Goal: Task Accomplishment & Management: Complete application form

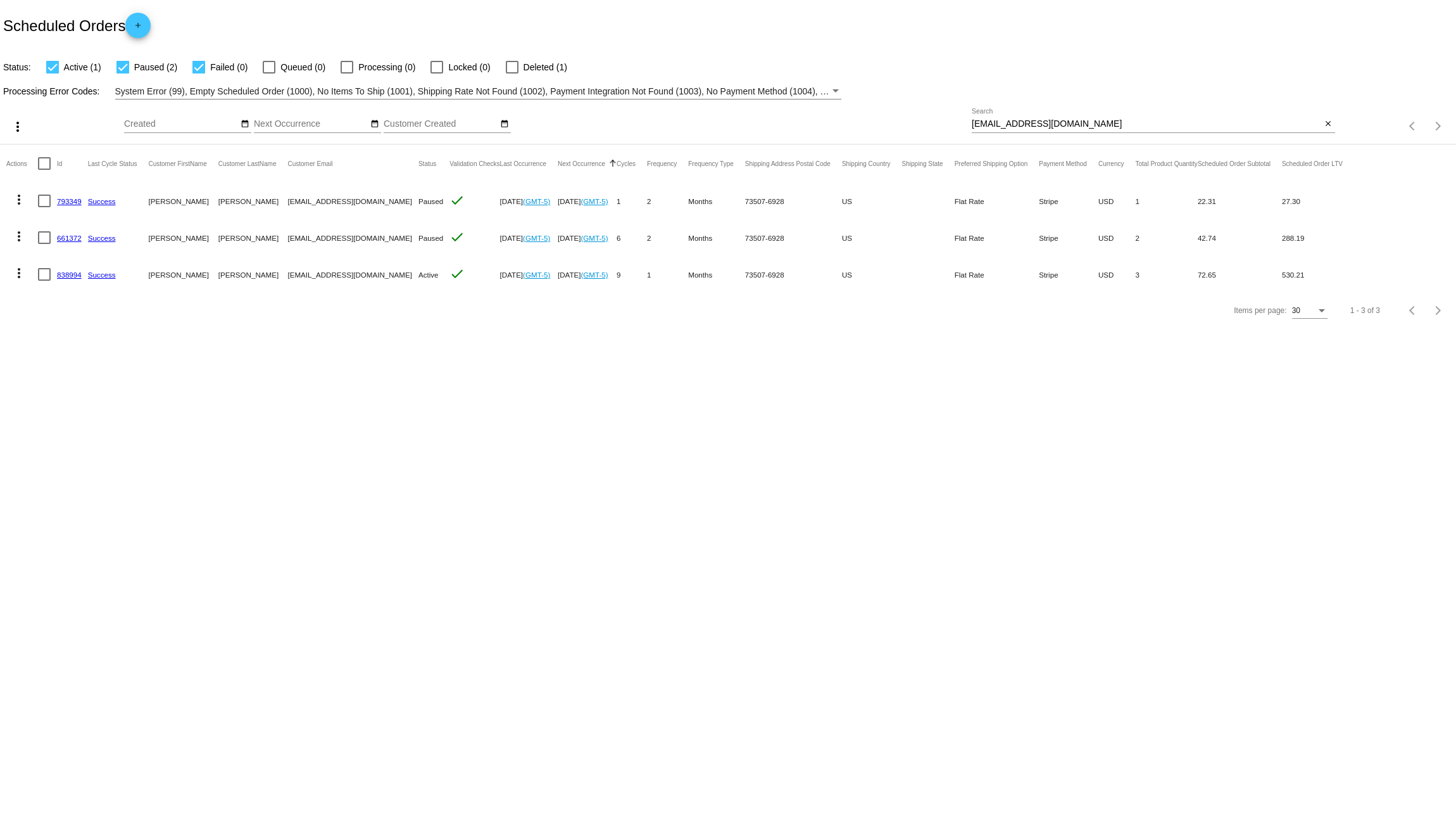
drag, startPoint x: 1072, startPoint y: 128, endPoint x: 848, endPoint y: 112, distance: 224.6
click at [848, 112] on div "more_vert Sep Jan Feb Mar [DATE]" at bounding box center [728, 121] width 1456 height 45
drag, startPoint x: 904, startPoint y: 112, endPoint x: 1067, endPoint y: 112, distance: 163.0
click at [906, 112] on div "Sep Jan Feb Mar Apr Su Mo" at bounding box center [548, 126] width 848 height 36
click at [1085, 114] on div "speace4@outlook.com Search" at bounding box center [1146, 121] width 350 height 24
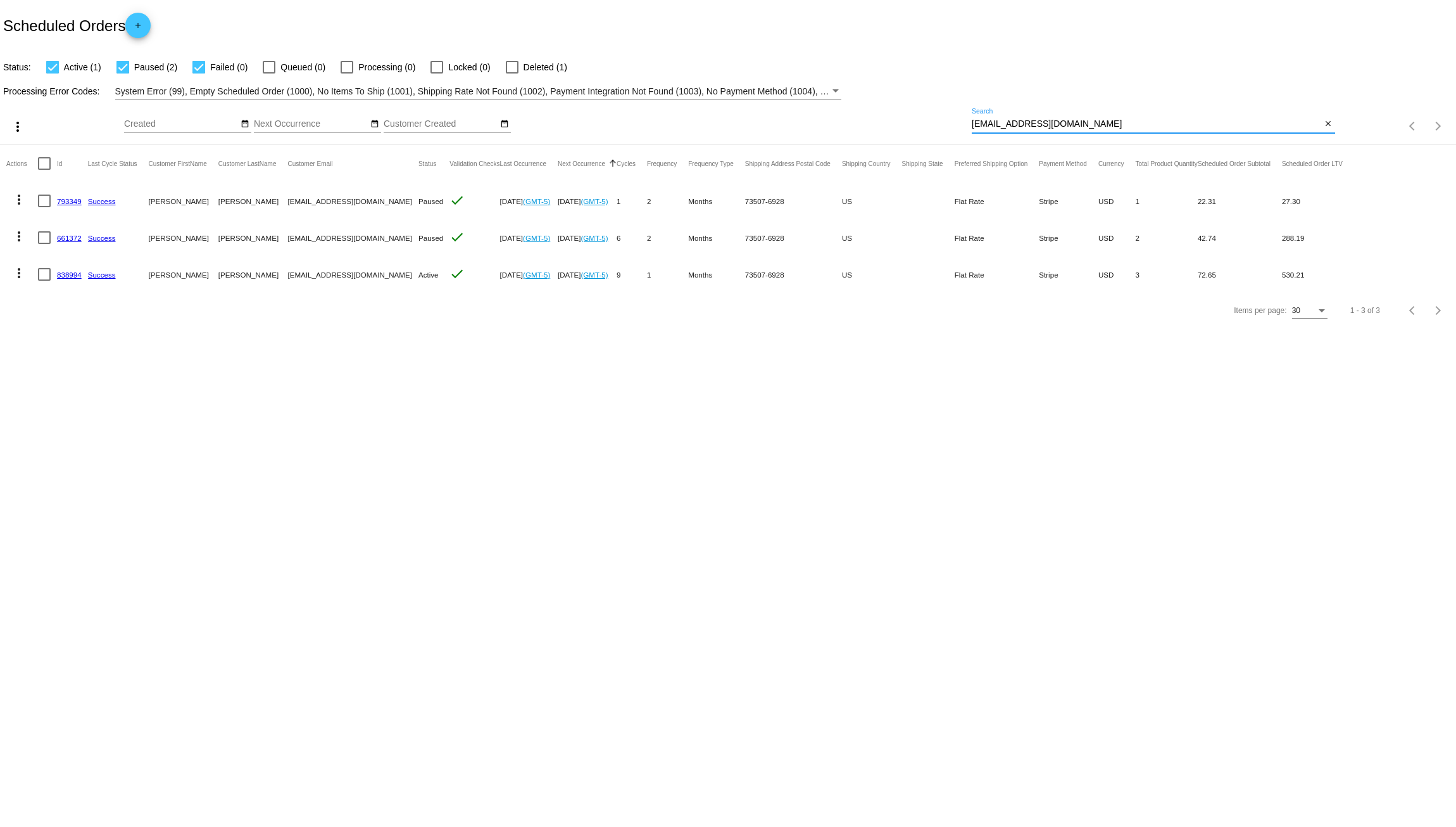
drag, startPoint x: 1079, startPoint y: 121, endPoint x: 859, endPoint y: 121, distance: 220.0
click at [866, 121] on div "more_vert Sep Jan Feb Mar [DATE]" at bounding box center [728, 121] width 1456 height 45
paste input "pumpkinlaurrls@gmail"
type input "[EMAIL_ADDRESS][DOMAIN_NAME]"
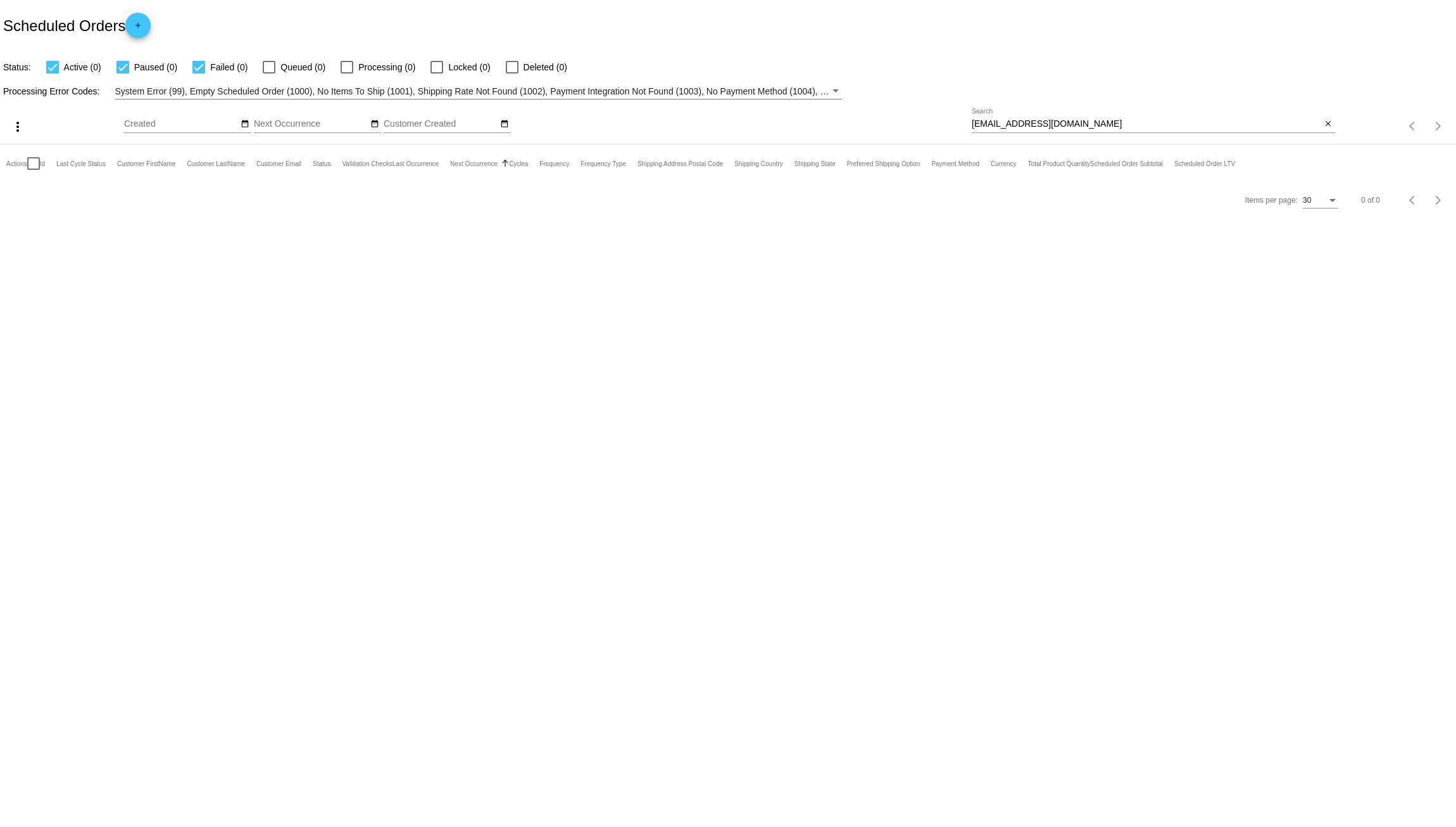
click at [438, 65] on div at bounding box center [437, 67] width 13 height 13
click at [437, 74] on input "Locked (0)" at bounding box center [436, 74] width 1 height 1
checkbox input "true"
click at [506, 70] on div at bounding box center [513, 67] width 13 height 13
click at [512, 74] on input "Deleted (0)" at bounding box center [512, 74] width 1 height 1
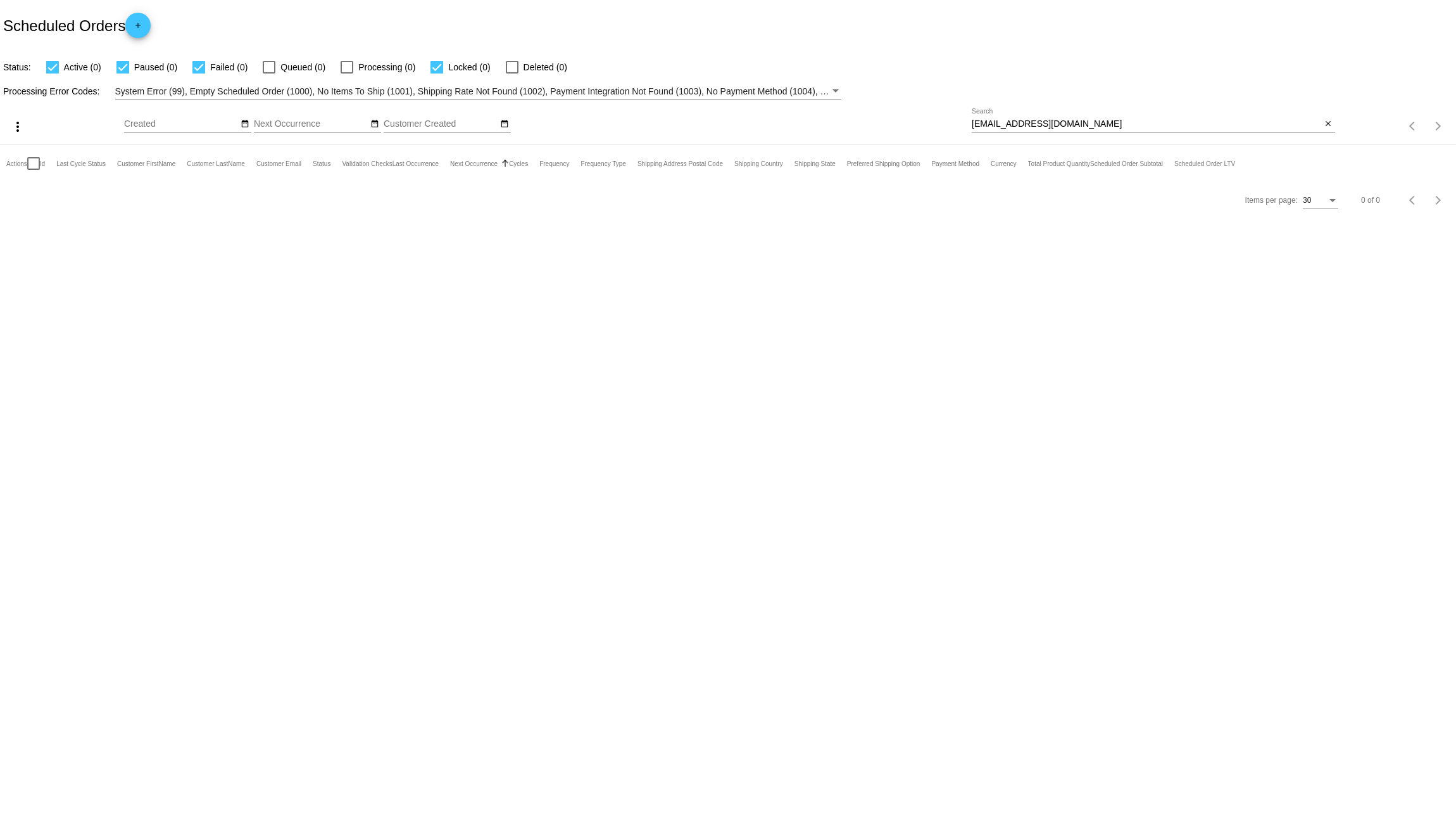
checkbox input "true"
click at [480, 261] on body "Scheduled Orders add Status: Active (0) Paused (0) Failed (0) Queued (0) Proces…" at bounding box center [728, 413] width 1456 height 827
drag, startPoint x: 966, startPoint y: 123, endPoint x: 799, endPoint y: 112, distance: 167.4
click at [802, 112] on div "more_vert Sep Jan Feb Mar [DATE]" at bounding box center [728, 121] width 1456 height 45
paste input "[PERSON_NAME]"
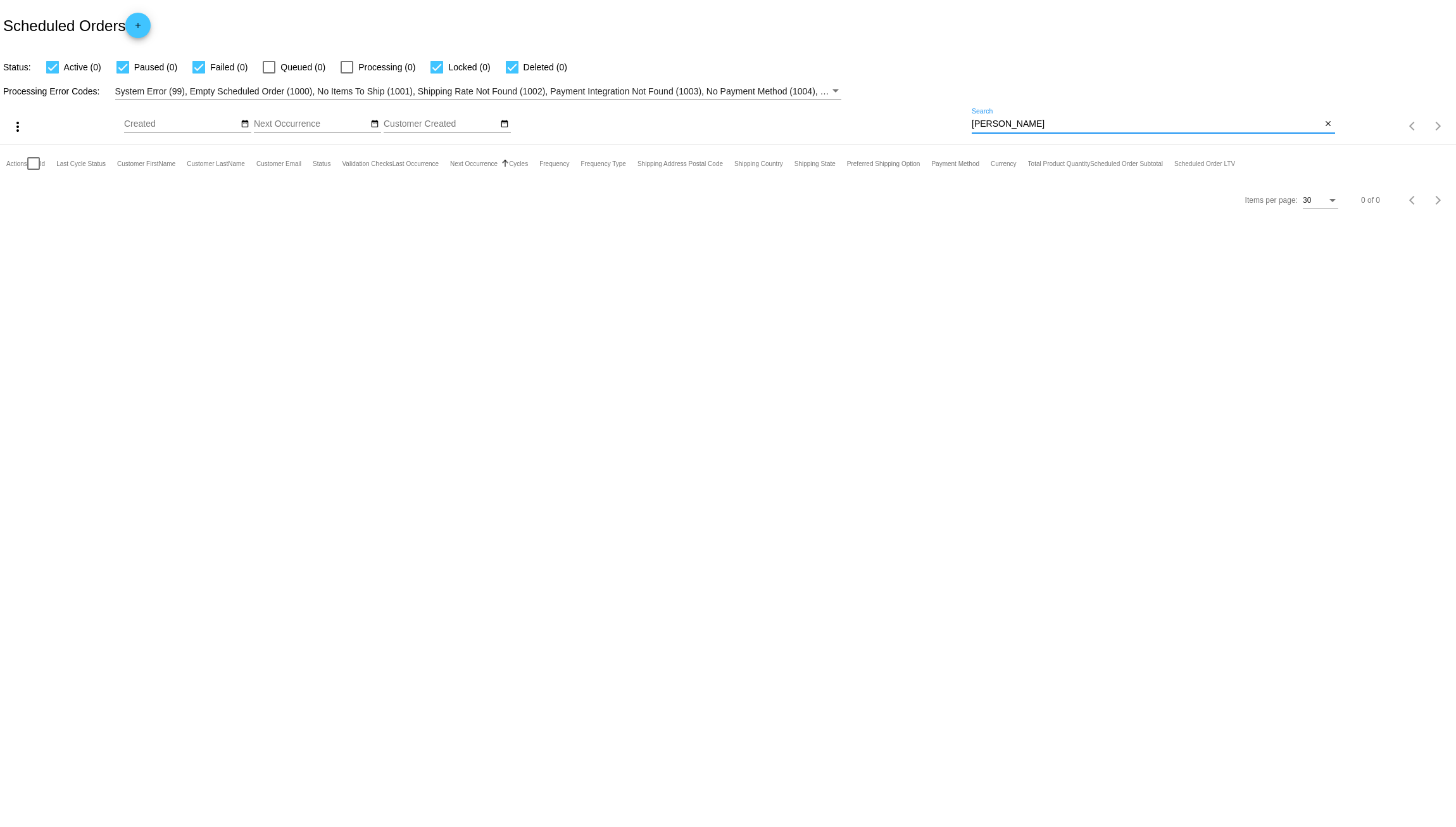
click at [870, 251] on body "Scheduled Orders add Status: Active (0) Paused (0) Failed (0) Queued (0) Proces…" at bounding box center [728, 413] width 1456 height 827
drag, startPoint x: 1039, startPoint y: 125, endPoint x: 886, endPoint y: 132, distance: 153.2
click at [891, 132] on div "more_vert Sep Jan Feb Mar [DATE]" at bounding box center [728, 121] width 1456 height 45
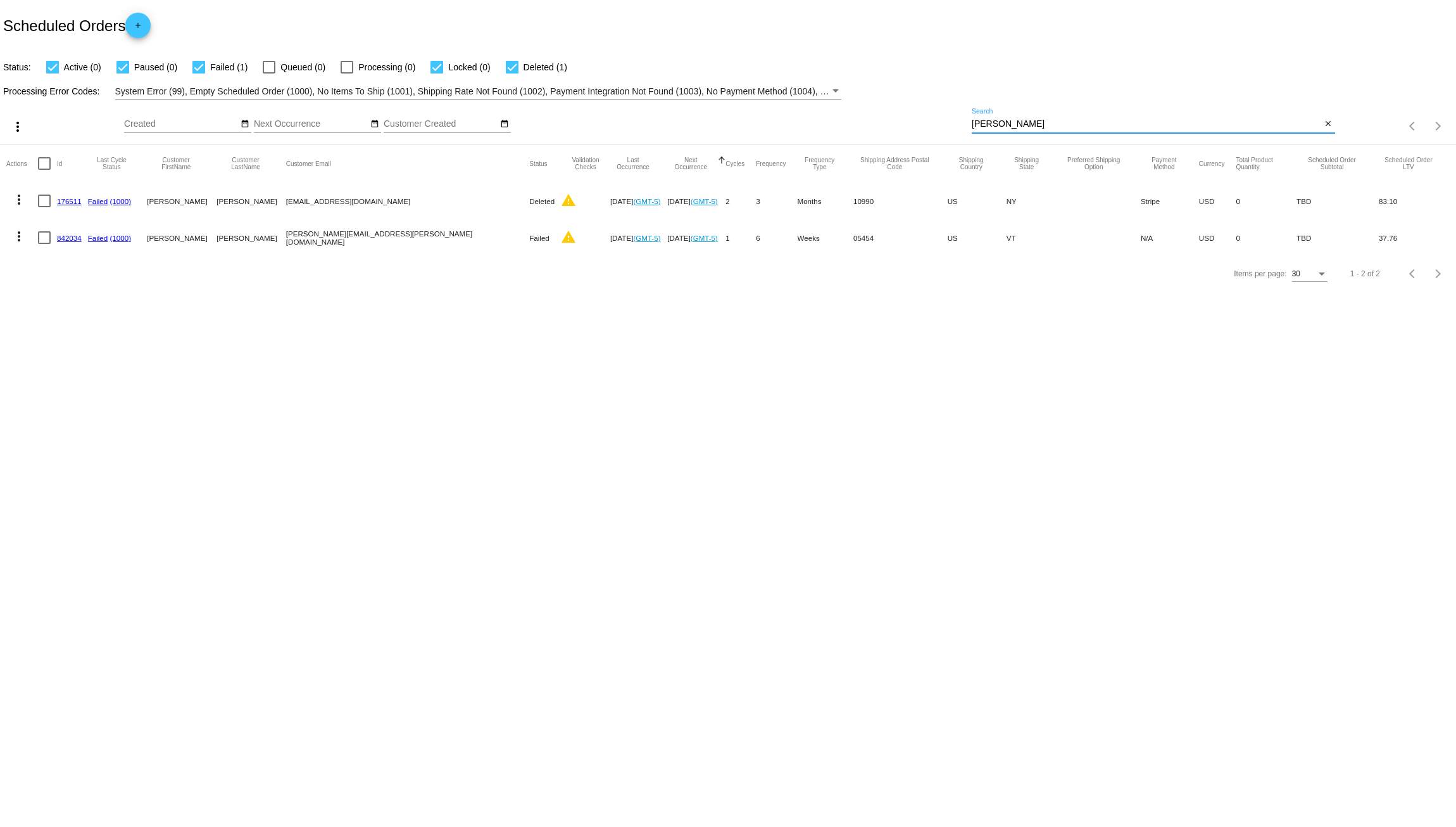
click at [343, 201] on mat-cell "[EMAIL_ADDRESS][DOMAIN_NAME]" at bounding box center [407, 200] width 243 height 36
click at [328, 196] on mat-cell "[EMAIL_ADDRESS][DOMAIN_NAME]" at bounding box center [407, 200] width 243 height 36
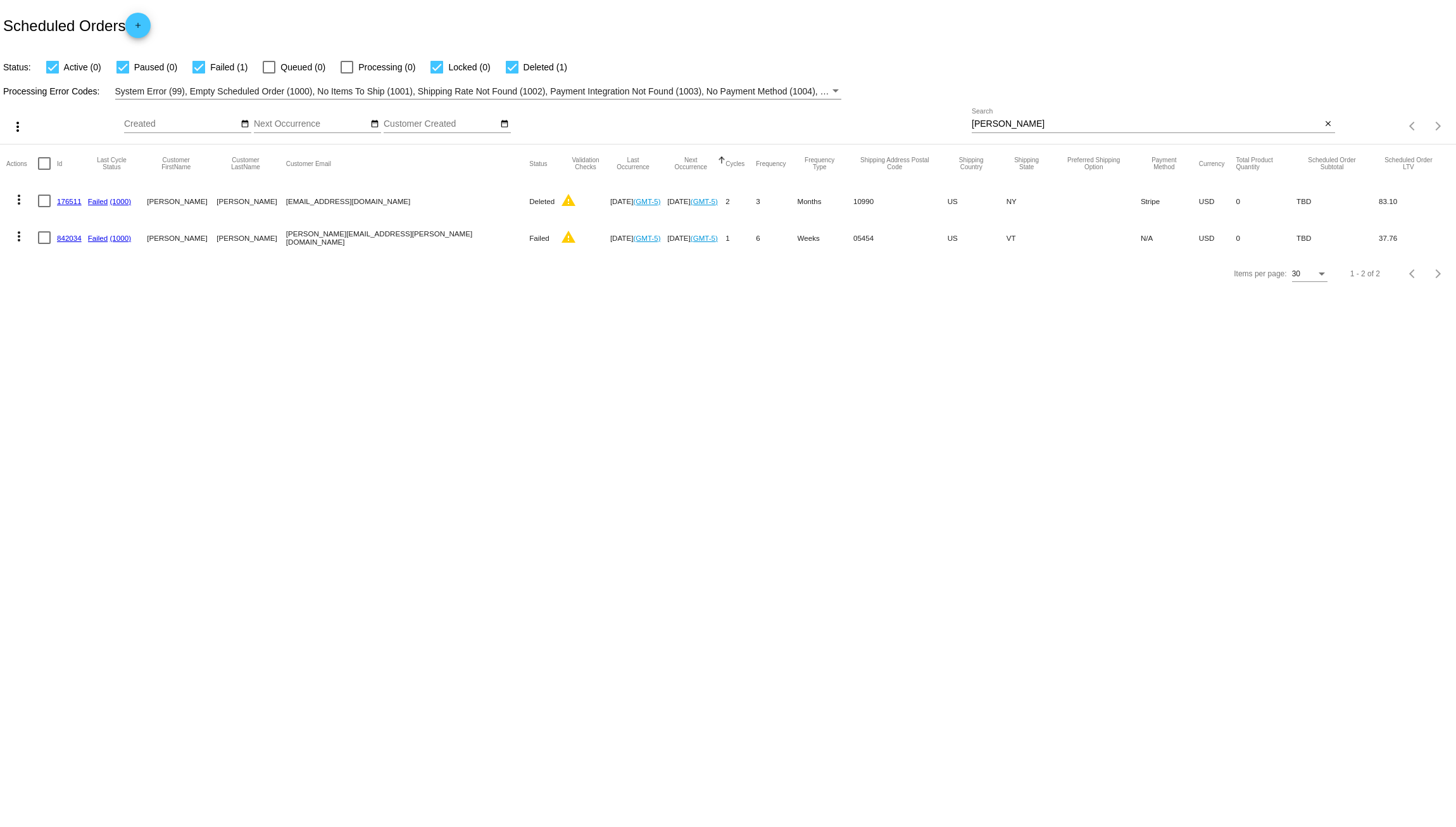
drag, startPoint x: 1003, startPoint y: 127, endPoint x: 906, endPoint y: 117, distance: 97.5
click at [944, 119] on div "more_vert Sep Jan Feb Mar [DATE]" at bounding box center [728, 121] width 1456 height 45
paste input "[EMAIL_ADDRESS][DOMAIN_NAME]"
type input "[EMAIL_ADDRESS][DOMAIN_NAME]"
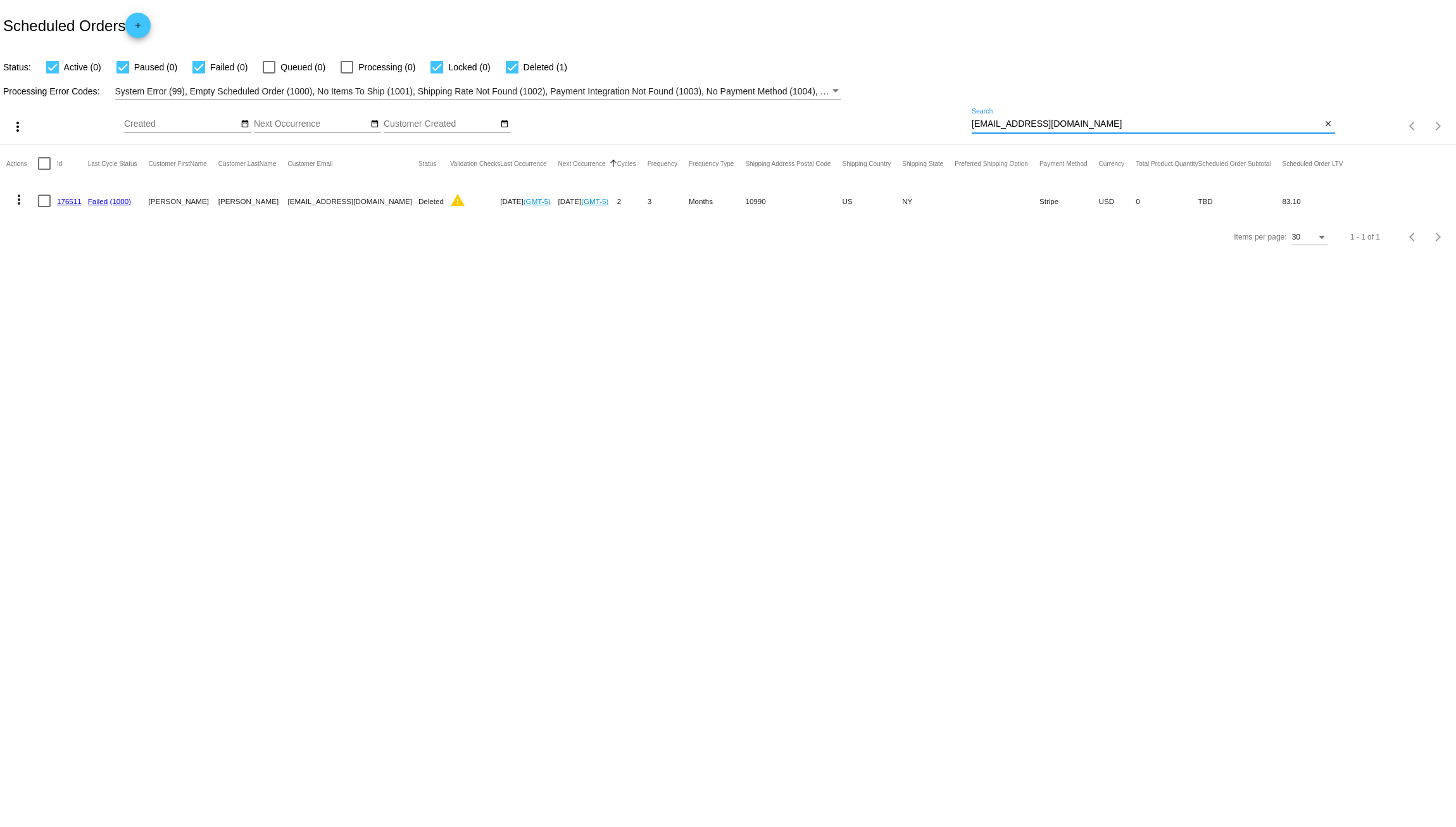
drag, startPoint x: 1072, startPoint y: 122, endPoint x: 959, endPoint y: 136, distance: 113.9
click at [959, 136] on div "more_vert Sep Jan Feb Mar [DATE]" at bounding box center [728, 121] width 1456 height 45
click at [1116, 119] on input "[EMAIL_ADDRESS][DOMAIN_NAME]" at bounding box center [1146, 123] width 350 height 10
click at [60, 205] on link "176511" at bounding box center [69, 201] width 24 height 8
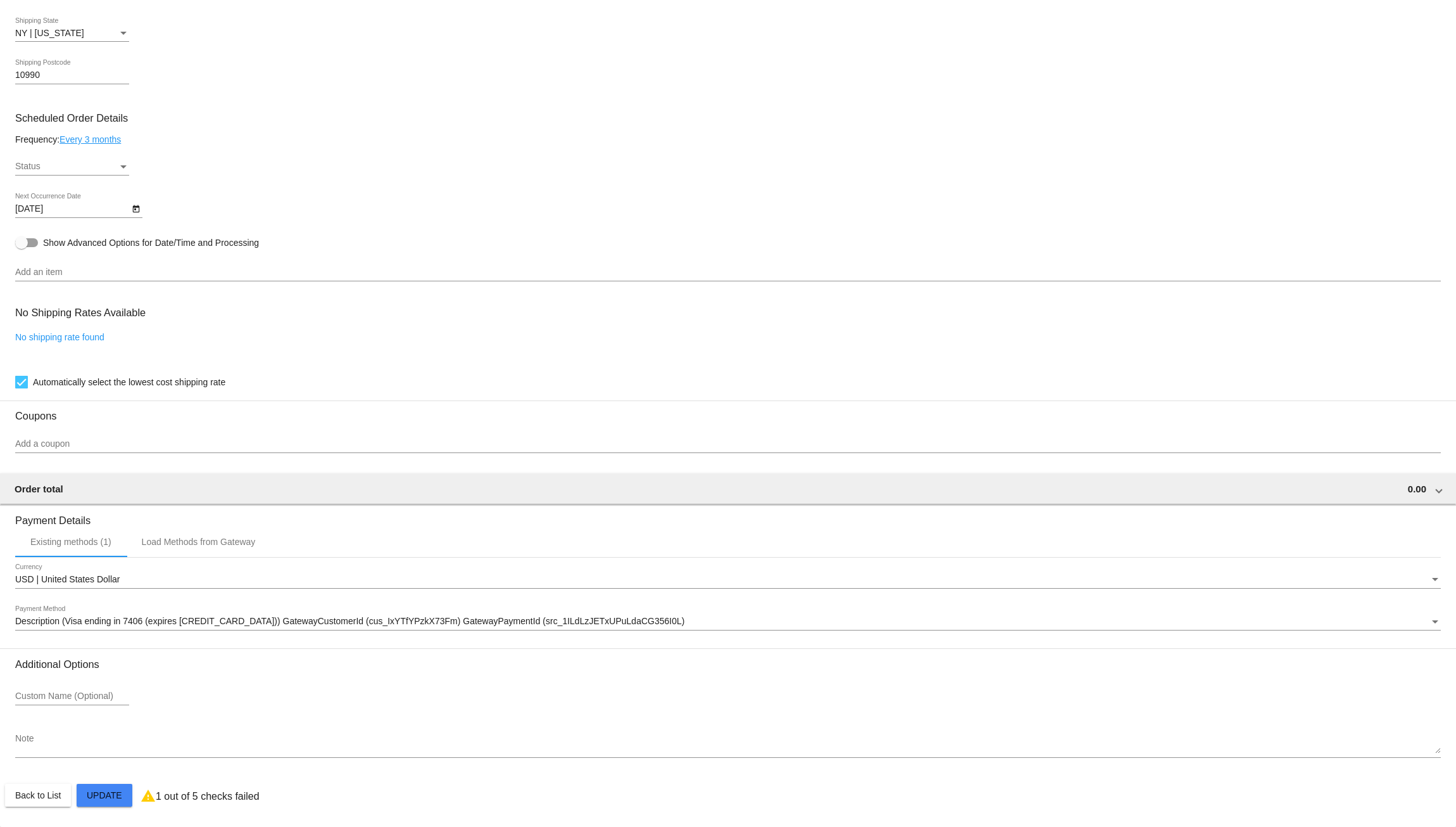
scroll to position [658, 0]
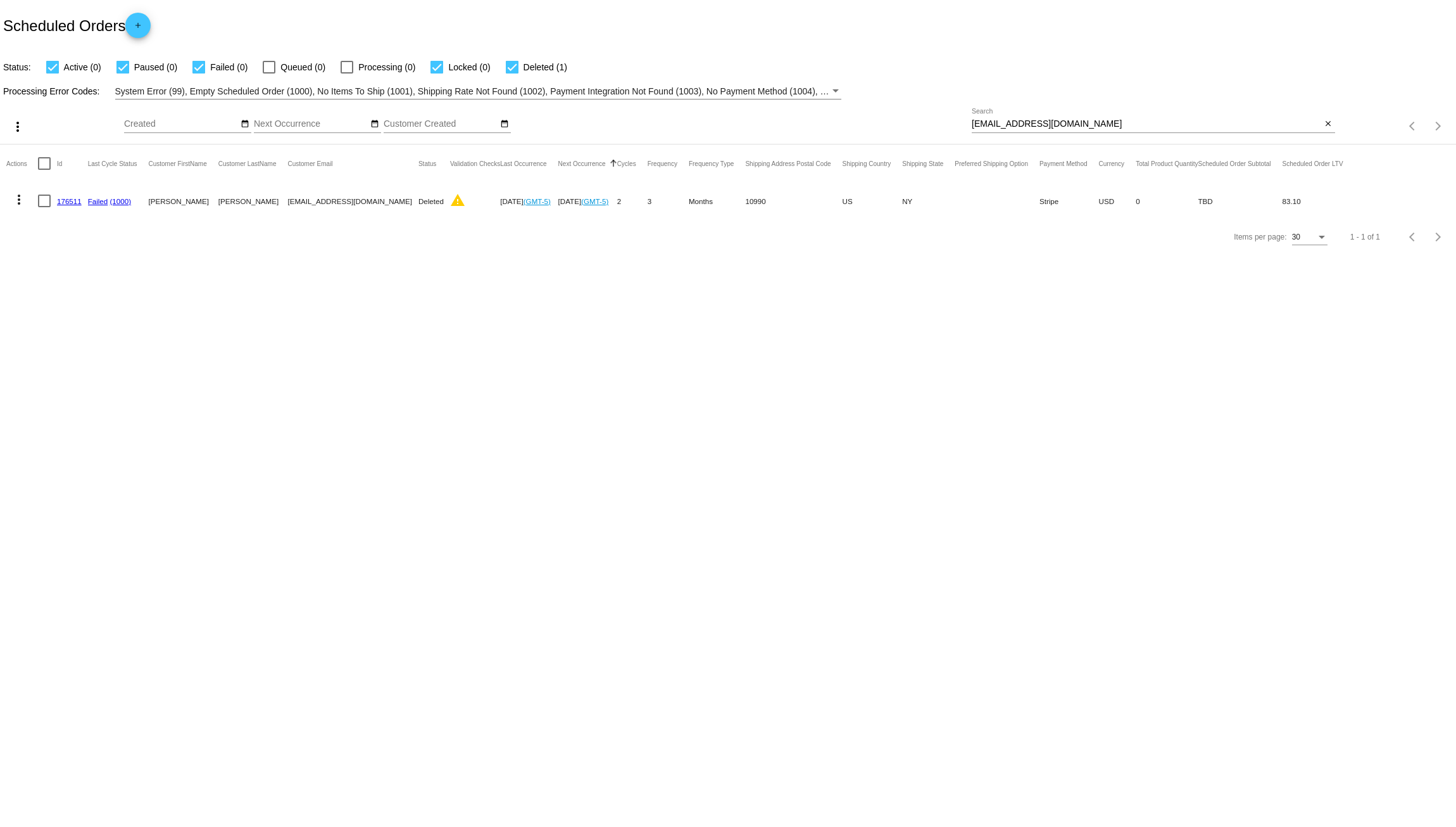
click at [492, 361] on body "Scheduled Orders add Status: Active (0) Paused (0) Failed (0) Queued (0) Proces…" at bounding box center [728, 413] width 1456 height 827
drag, startPoint x: 1067, startPoint y: 119, endPoint x: 861, endPoint y: 106, distance: 206.4
click at [919, 117] on div "more_vert Sep Jan Feb Mar [DATE]" at bounding box center [728, 121] width 1456 height 45
paste input "[EMAIL_ADDRESS][DOMAIN_NAME]"
type input "[EMAIL_ADDRESS][DOMAIN_NAME]"
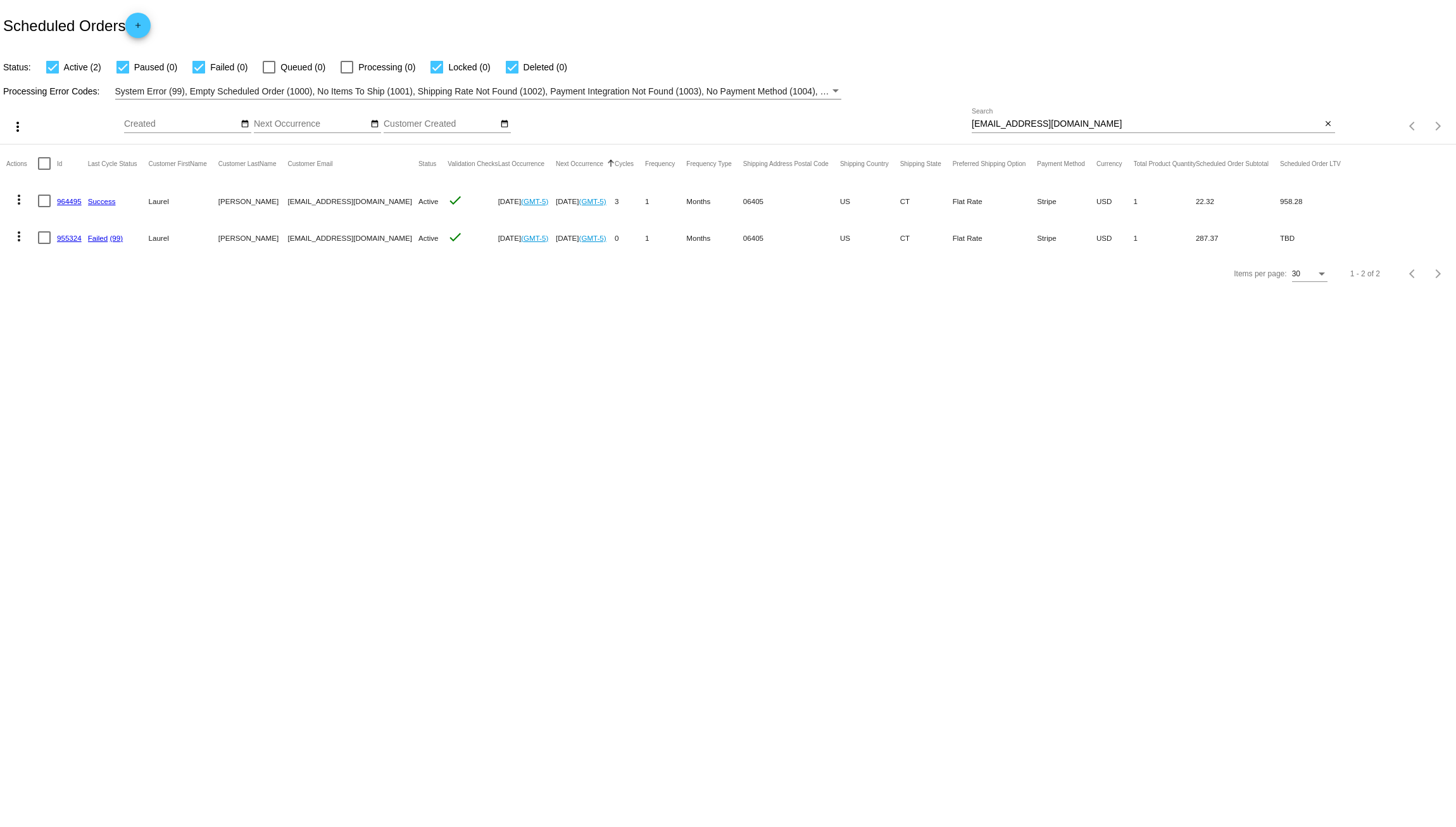
click at [68, 204] on link "964495" at bounding box center [69, 201] width 24 height 8
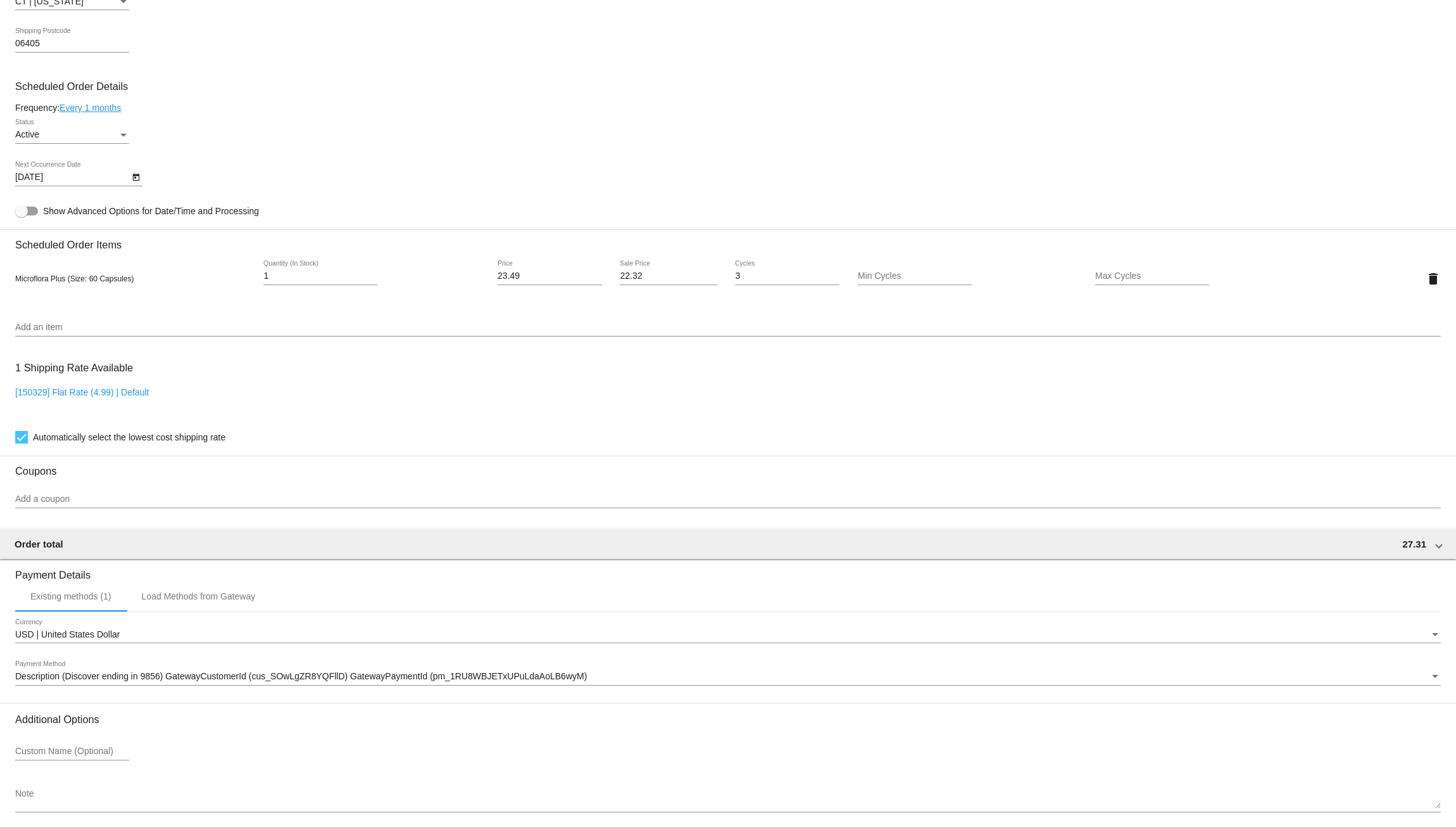
scroll to position [654, 0]
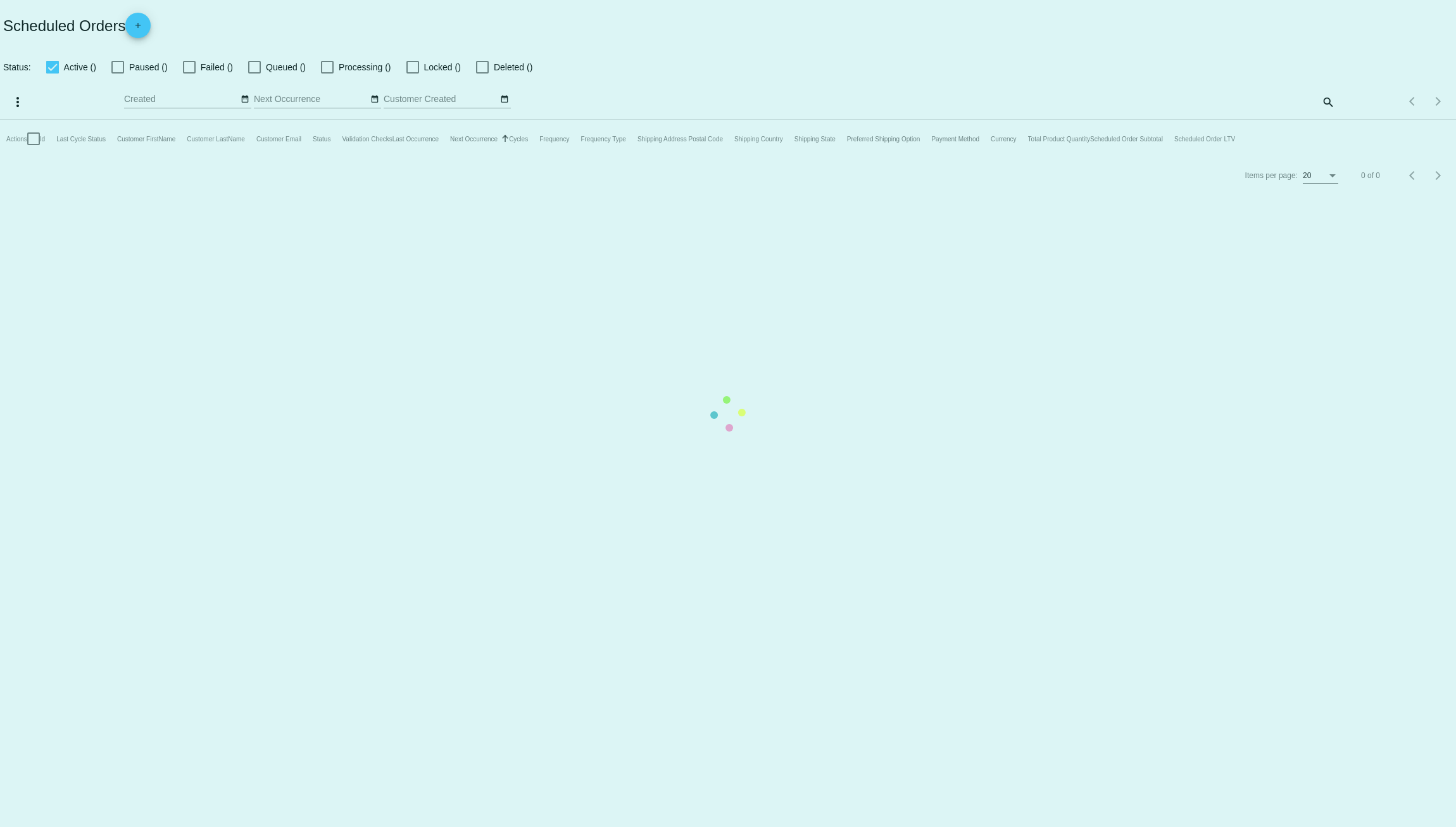
checkbox input "true"
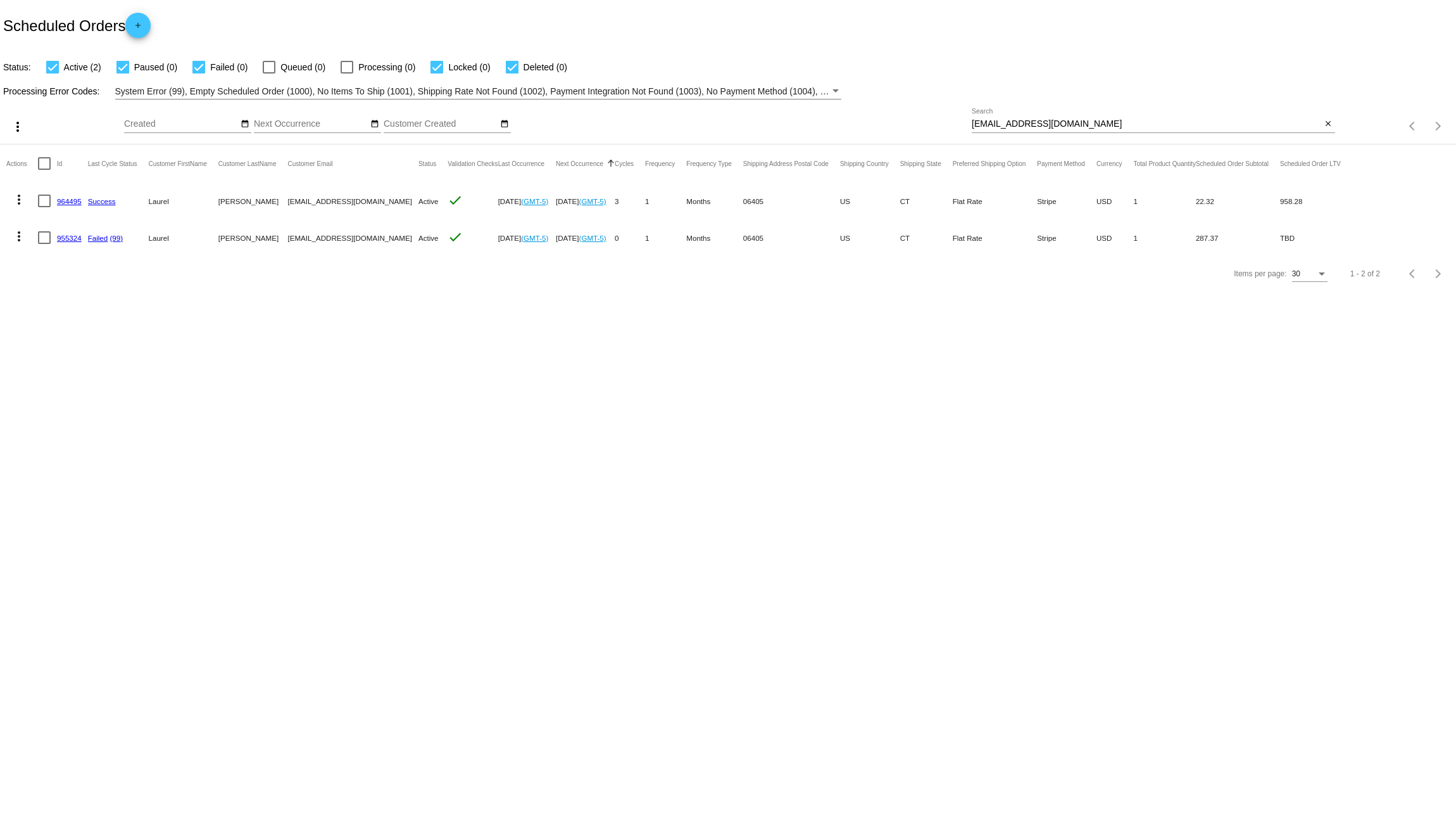
click at [73, 238] on link "955324" at bounding box center [69, 237] width 24 height 8
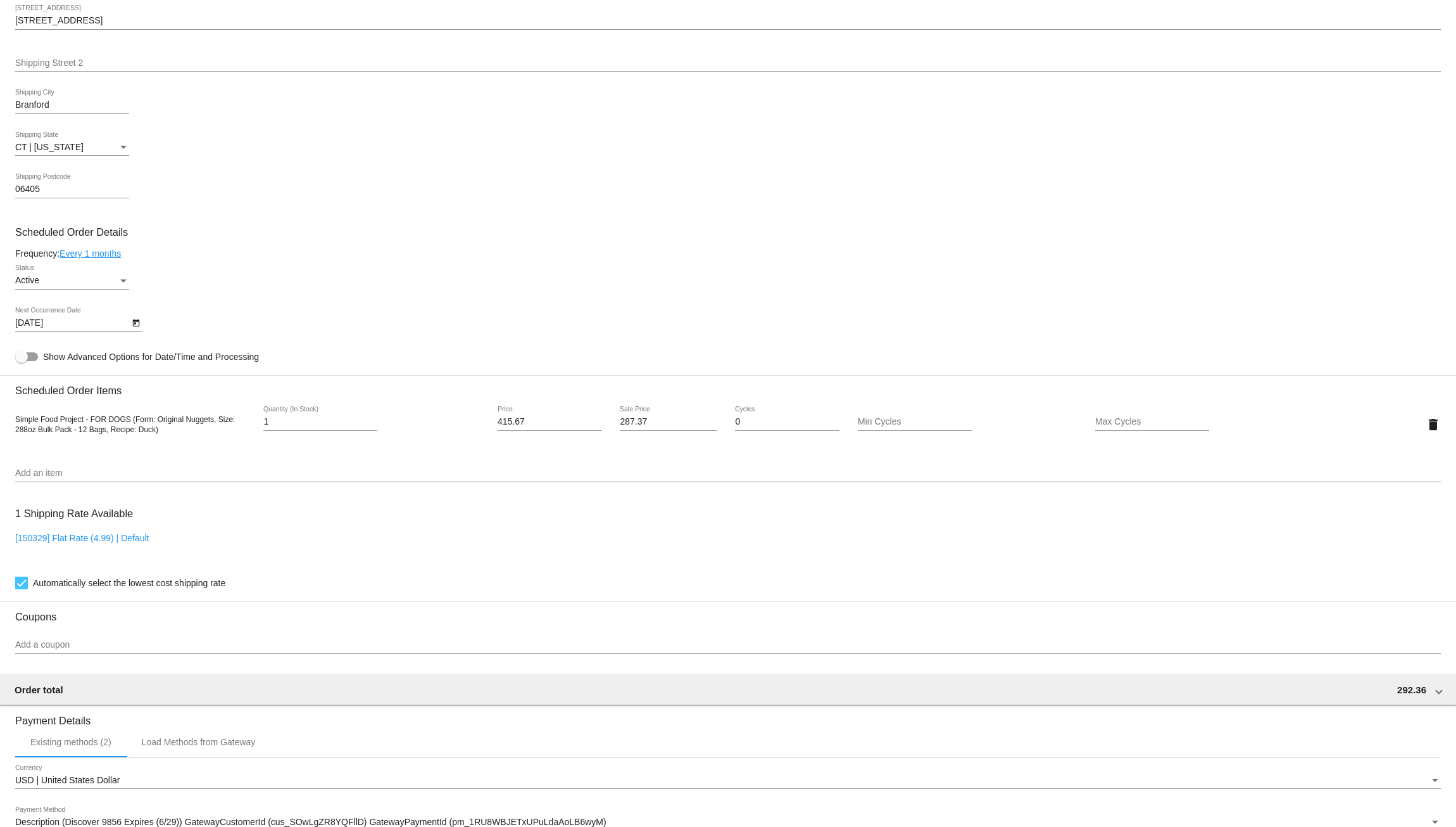
scroll to position [534, 0]
drag, startPoint x: 5, startPoint y: 318, endPoint x: 60, endPoint y: 331, distance: 56.5
click at [60, 331] on mat-card "Customer 6798965: Laurel Lopossa pumpkinlaurels@gmail.com Customer Shipping Ent…" at bounding box center [728, 395] width 1456 height 1267
click at [286, 251] on mat-card-content "Customer 6798965: Laurel Lopossa pumpkinlaurels@gmail.com Customer Shipping Ent…" at bounding box center [728, 373] width 1425 height 1193
drag, startPoint x: 37, startPoint y: 311, endPoint x: 78, endPoint y: 320, distance: 42.0
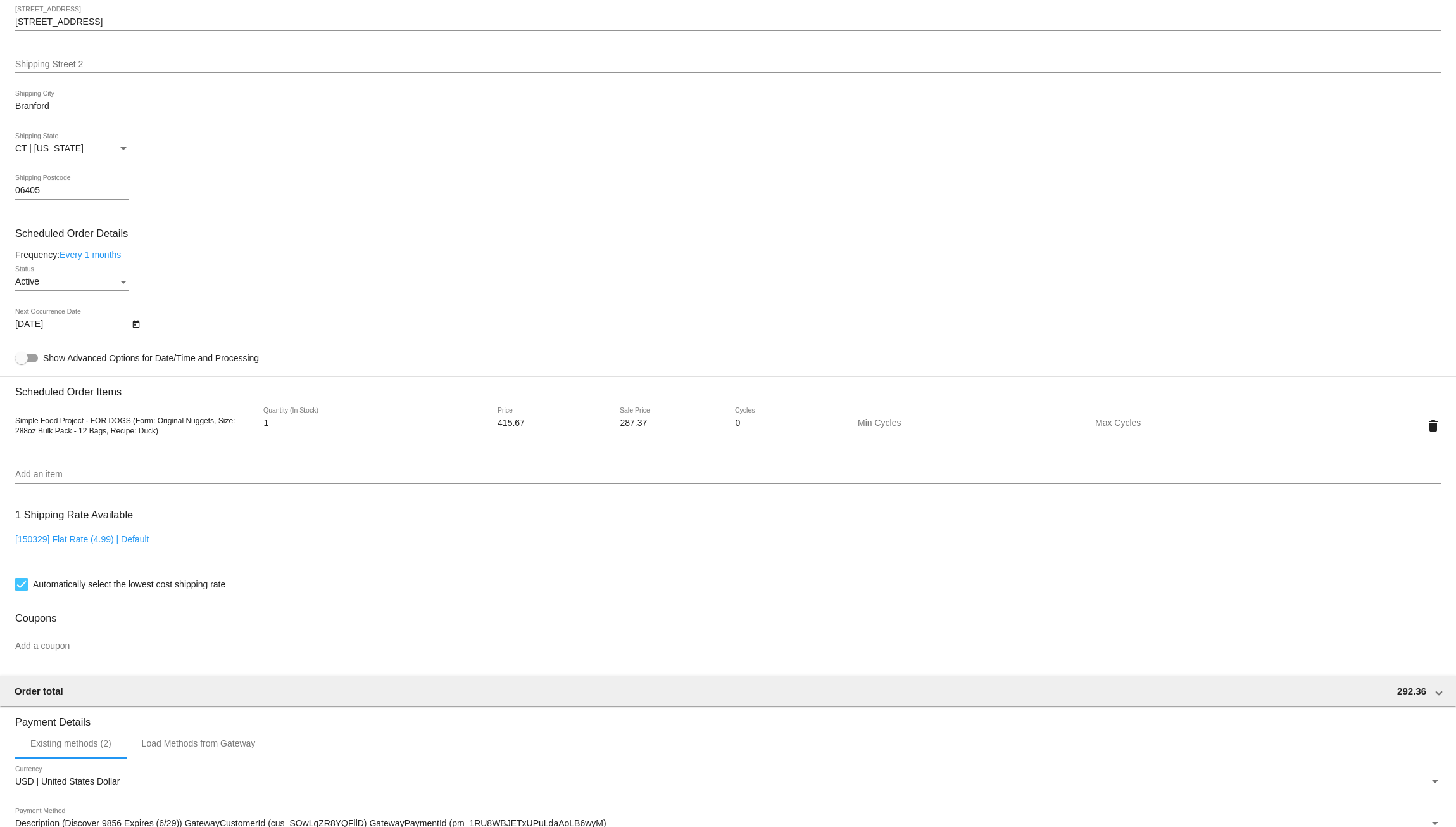
click at [78, 320] on mat-card-content "Customer 6798965: Laurel Lopossa pumpkinlaurels@gmail.com Customer Shipping Ent…" at bounding box center [728, 373] width 1425 height 1193
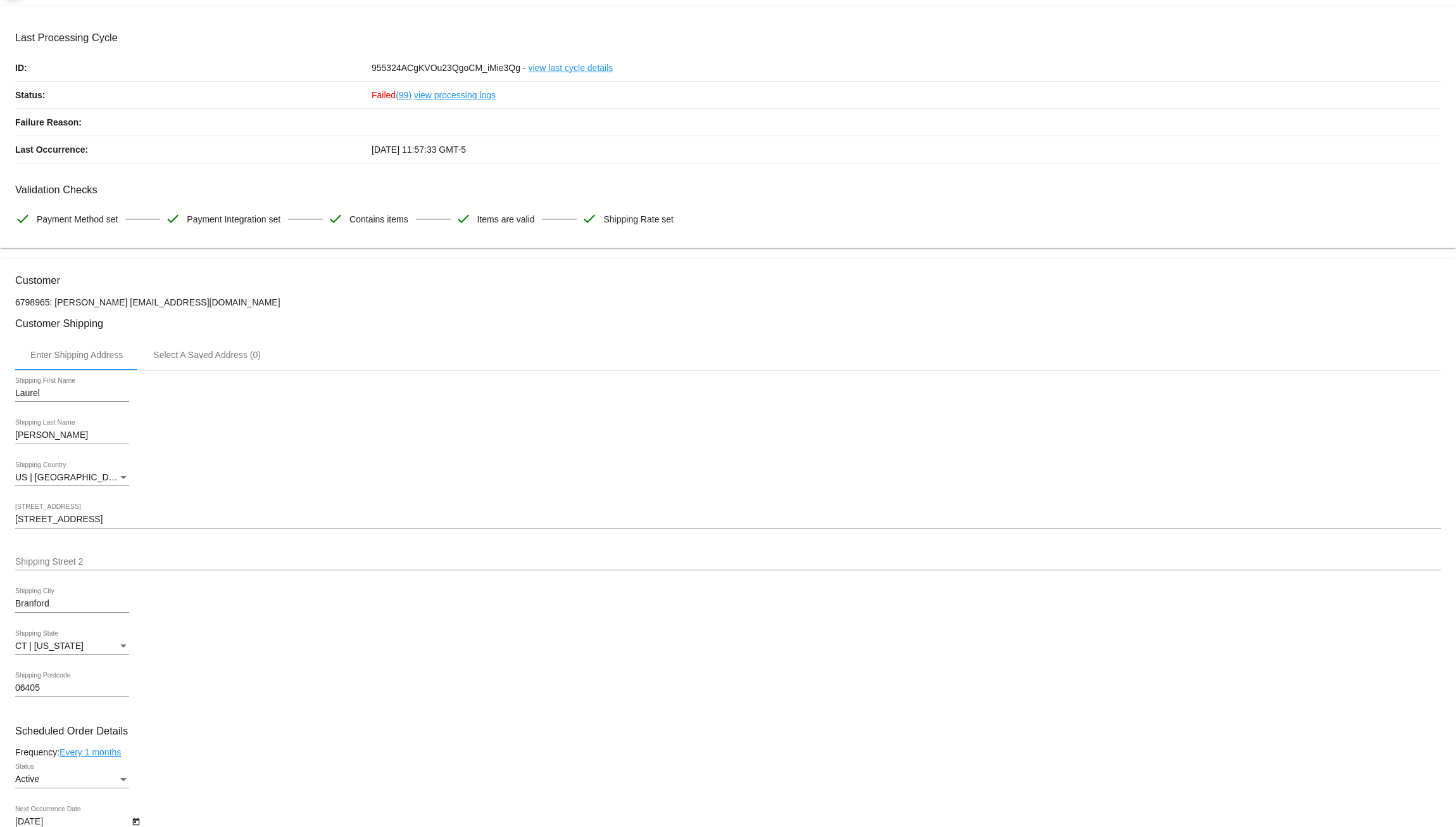
scroll to position [42, 0]
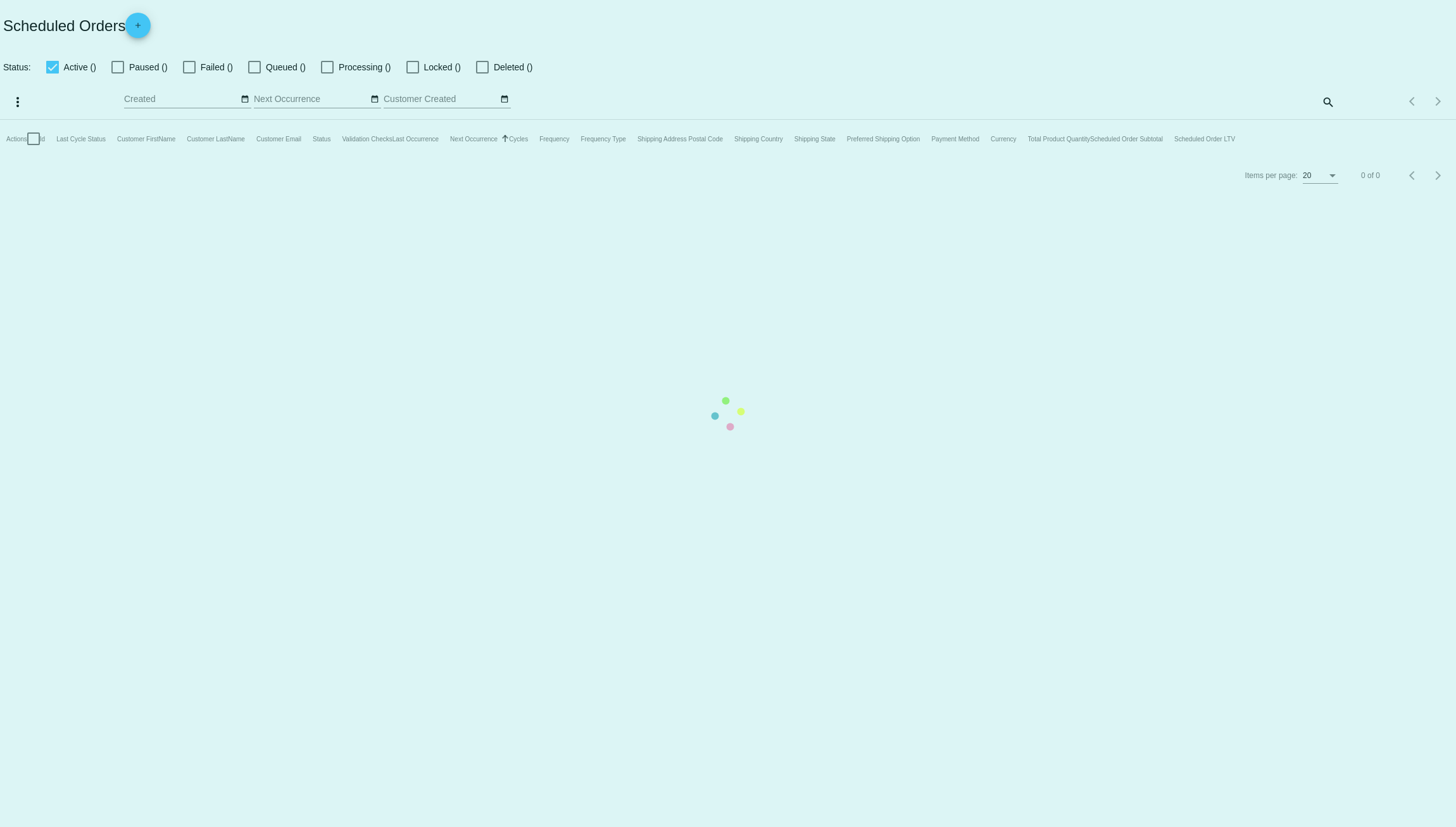
checkbox input "true"
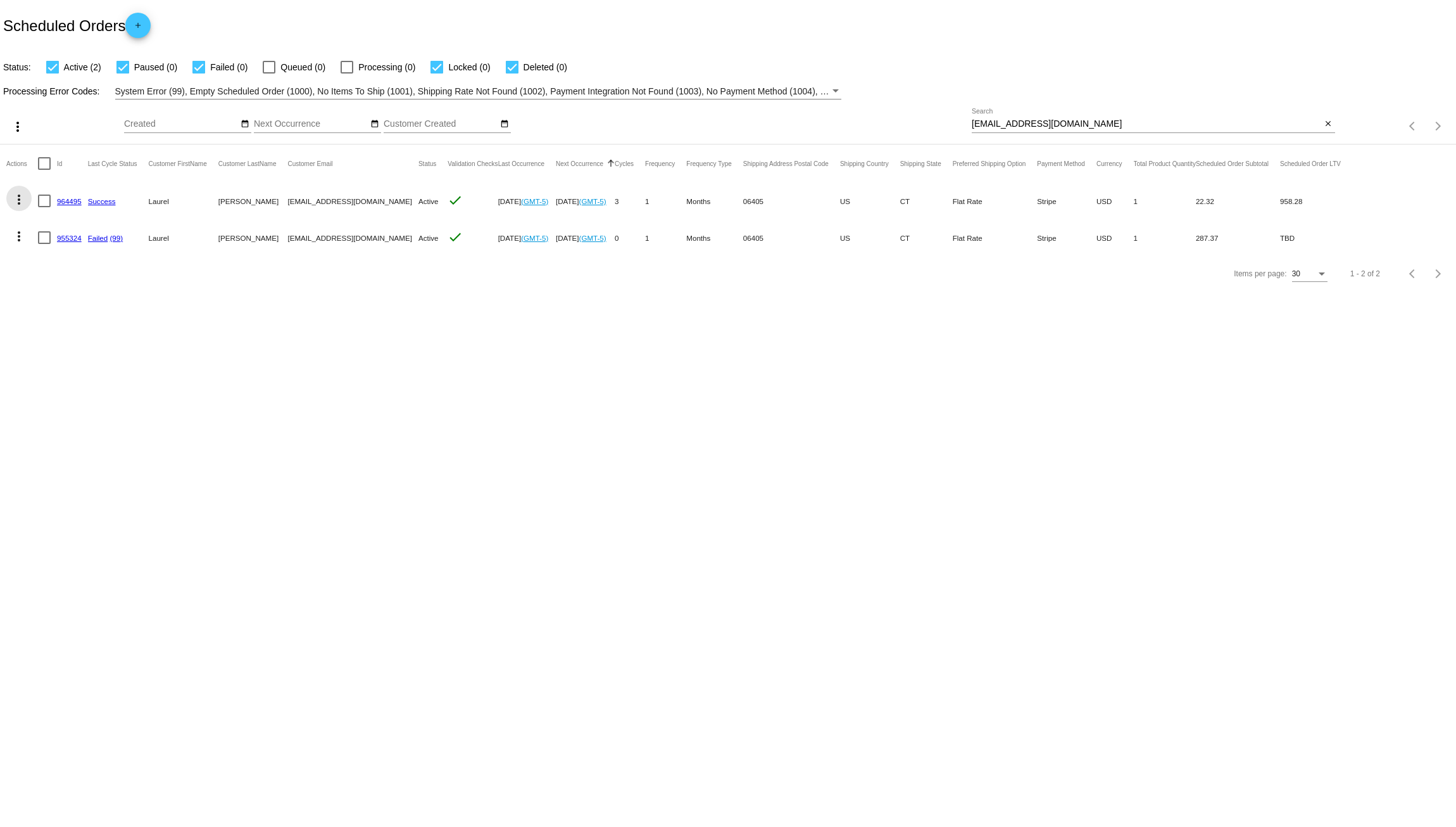
click at [17, 201] on mat-icon "more_vert" at bounding box center [19, 199] width 15 height 15
click at [314, 420] on div at bounding box center [728, 413] width 1456 height 827
click at [141, 27] on mat-icon "add" at bounding box center [138, 28] width 15 height 15
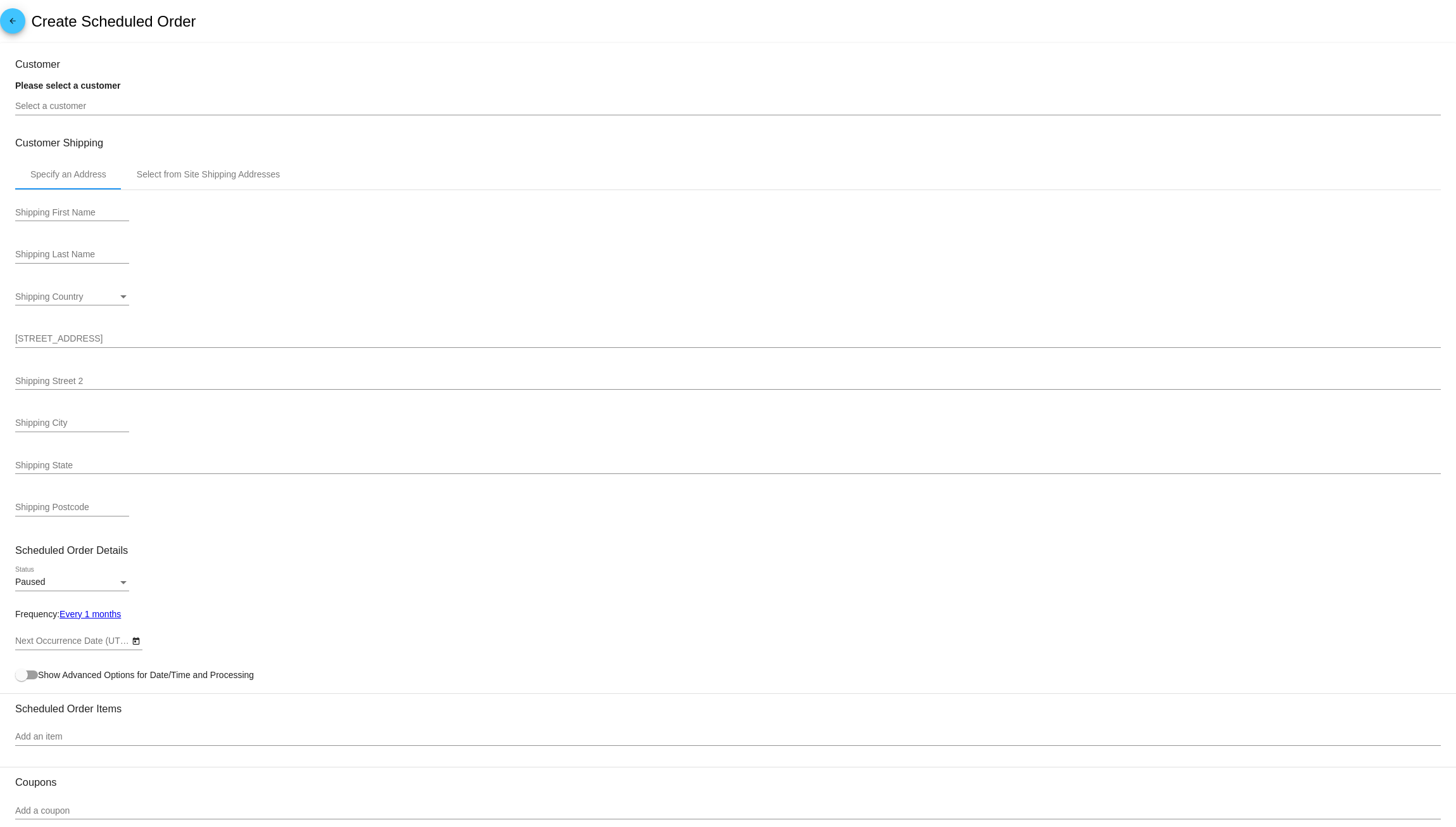
type input "10/23/2025"
click at [89, 109] on input "Select a customer" at bounding box center [728, 106] width 1425 height 10
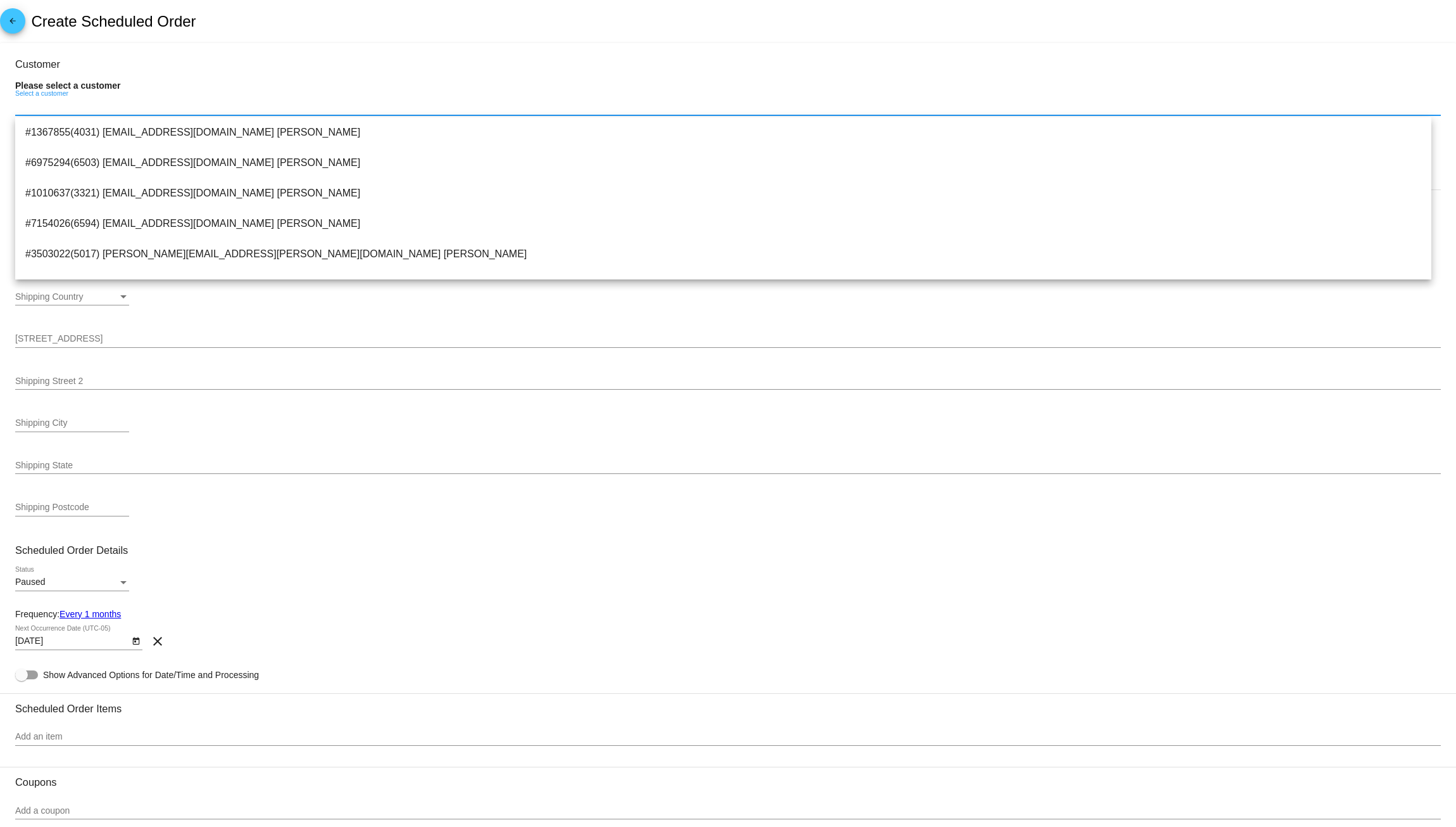
paste input "pumpkinlaurels@gmail.com"
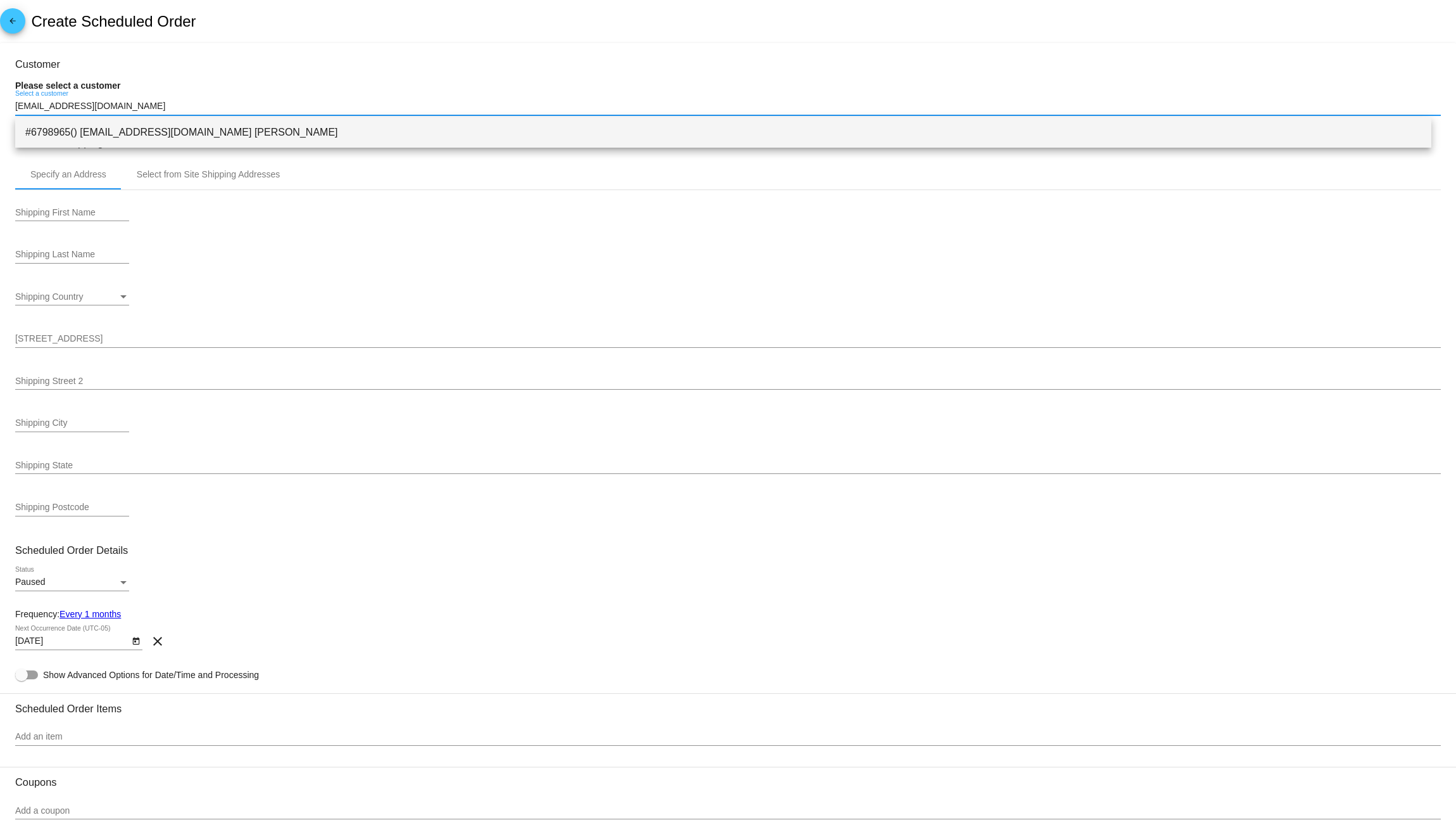
type input "pumpkinlaurels@gmail.com"
click at [230, 135] on span "#6798965() pumpkinlaurels@gmail.com Laurel Lopossa" at bounding box center [723, 132] width 1396 height 31
type input "Laurel"
type input "Lopossa"
type input "5C Stonegate Circle"
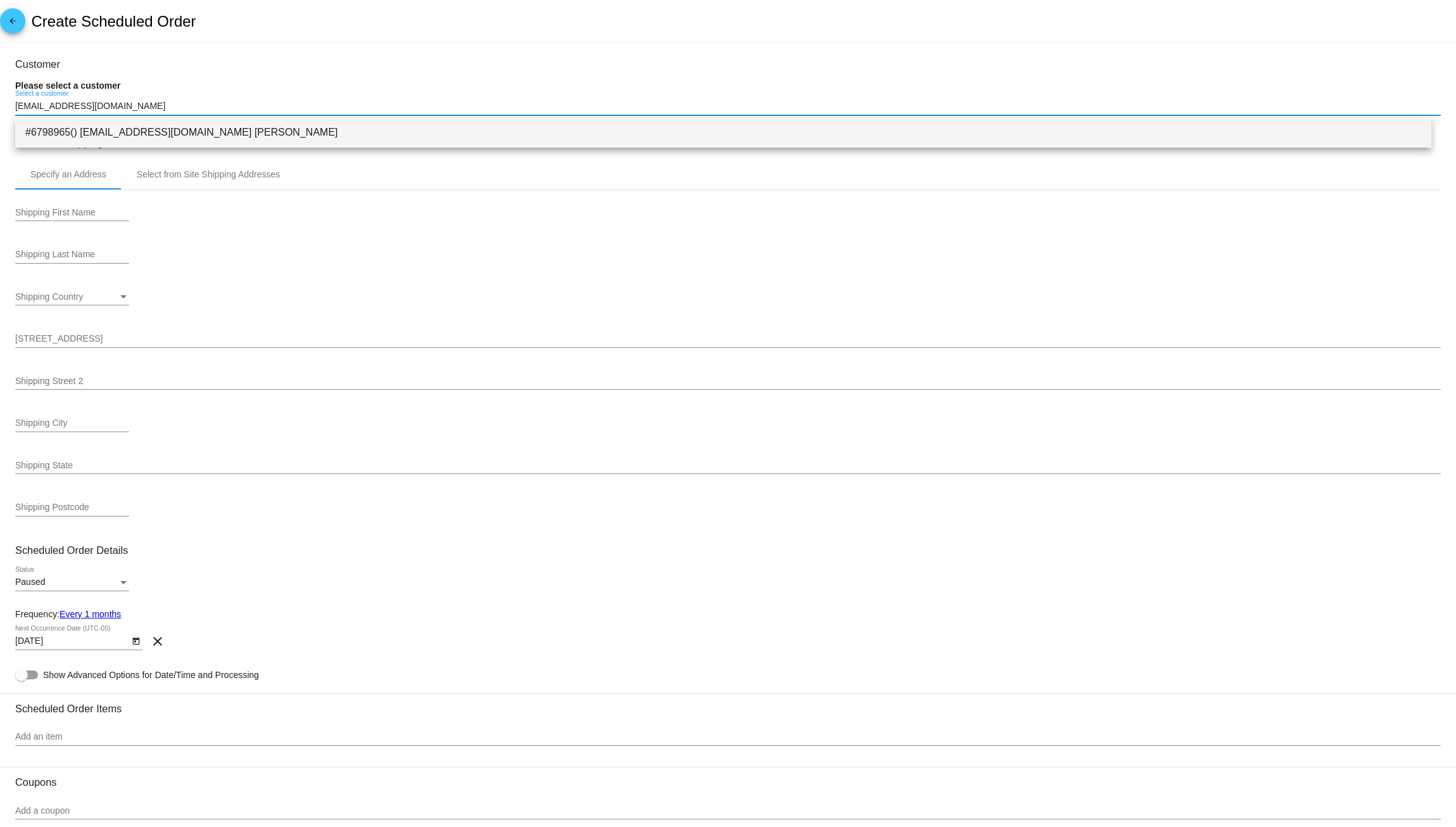
type input "Branford"
type input "06405"
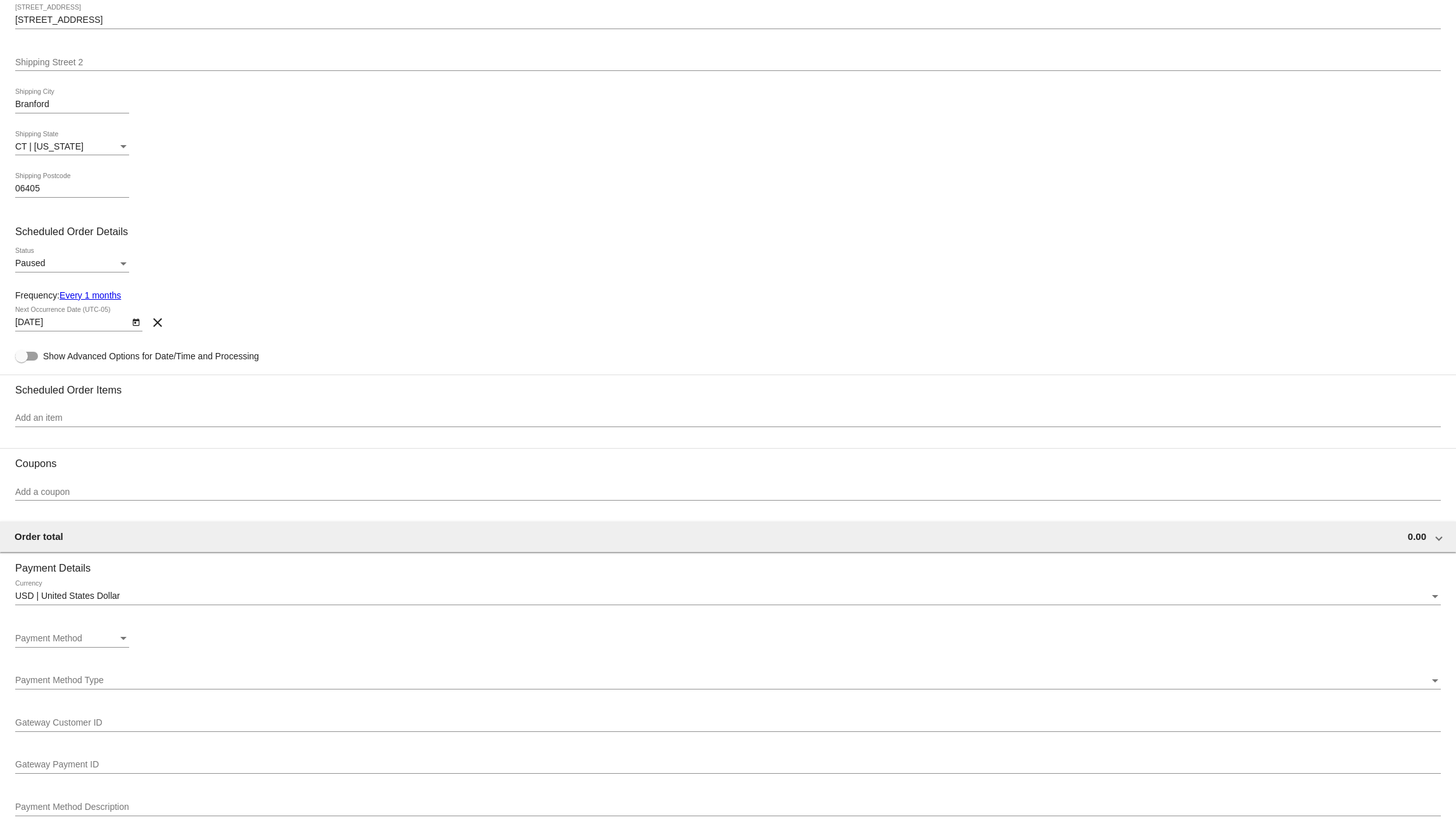
scroll to position [414, 0]
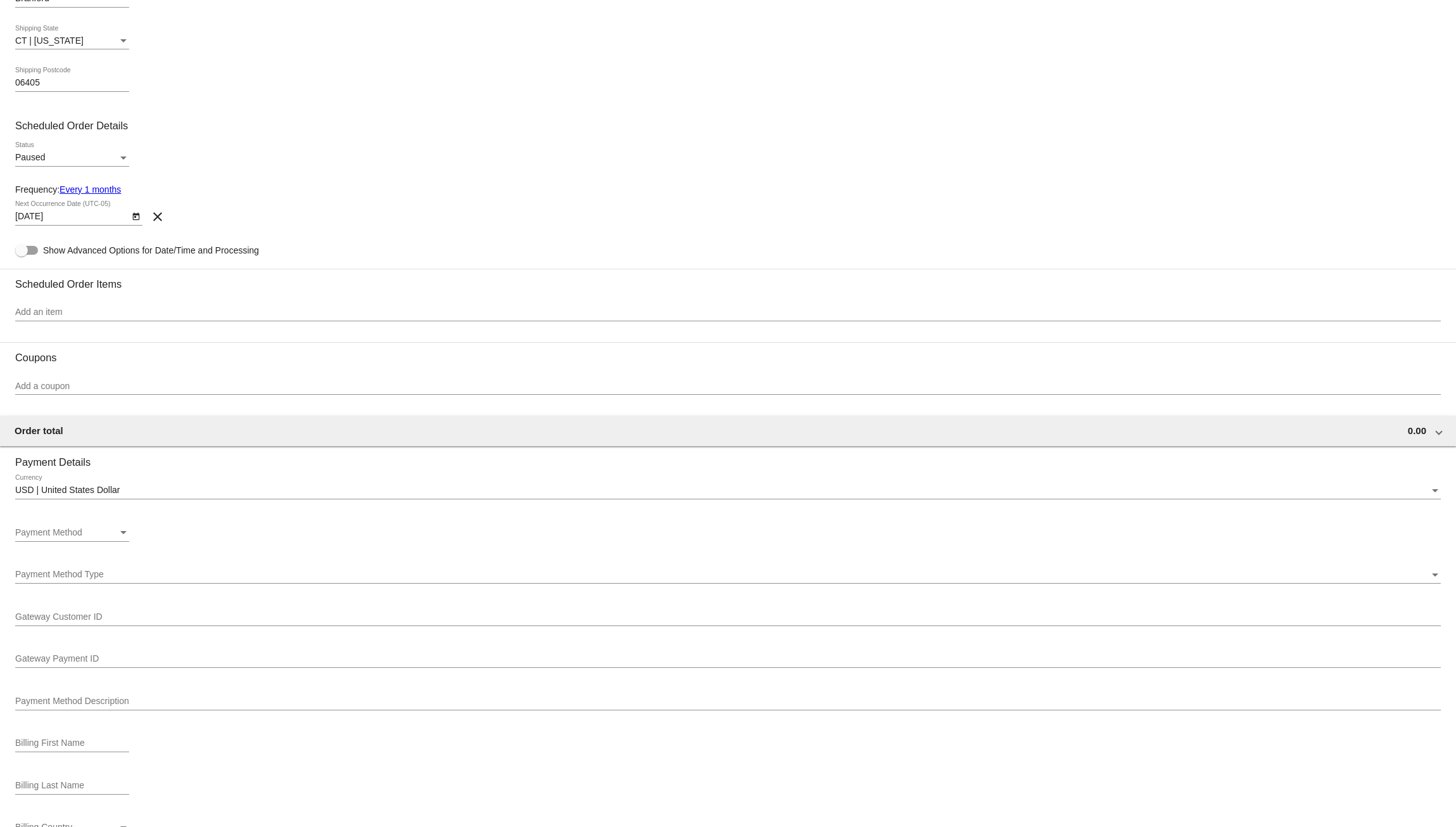
click at [110, 535] on div "Payment Method" at bounding box center [66, 533] width 103 height 10
click at [234, 528] on div at bounding box center [728, 413] width 1456 height 827
click at [113, 533] on div "Payment Method" at bounding box center [66, 533] width 103 height 10
click at [276, 539] on div at bounding box center [728, 413] width 1456 height 827
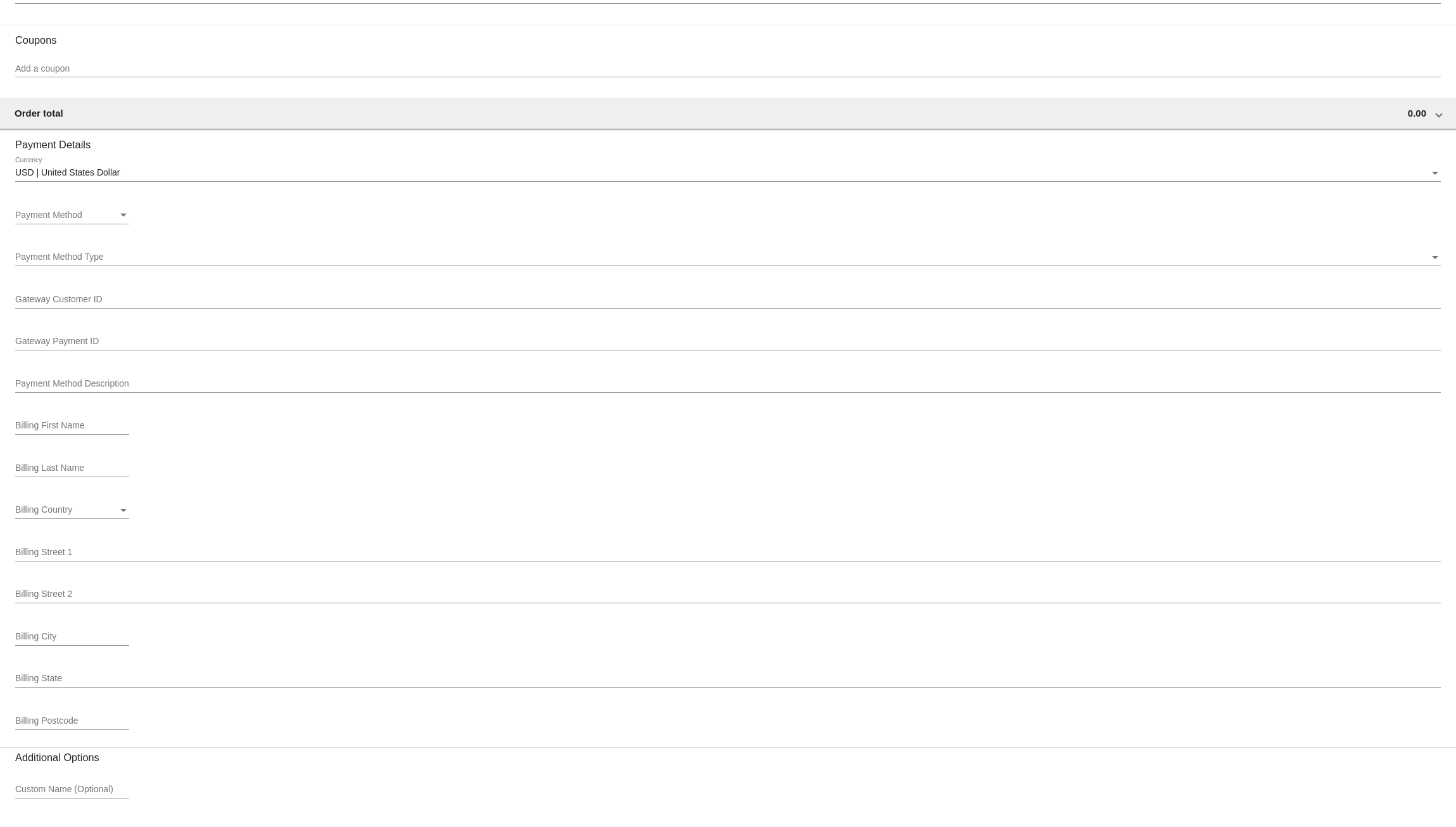
scroll to position [739, 0]
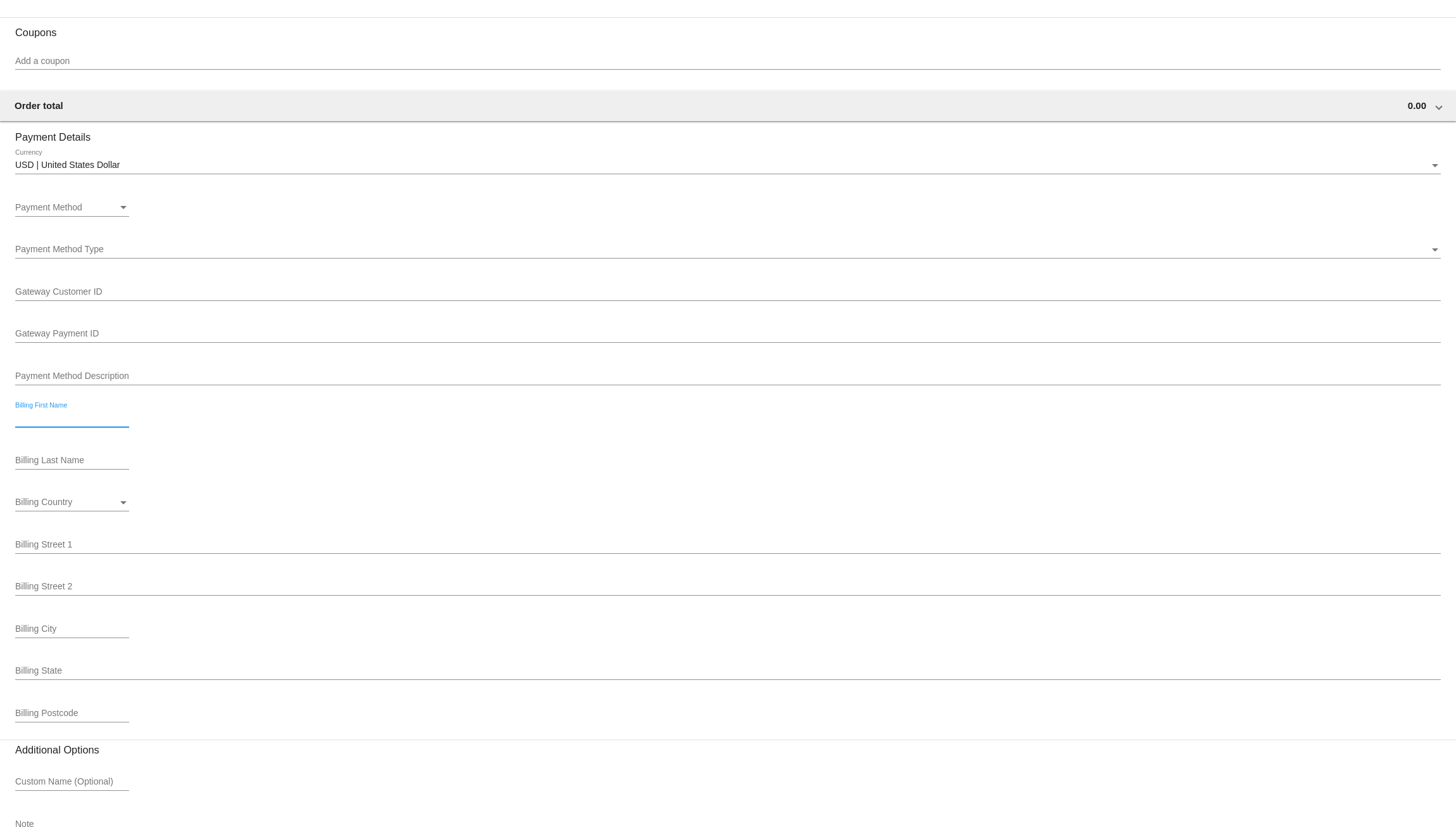
click at [79, 423] on input "Billing First Name" at bounding box center [72, 418] width 114 height 10
click at [221, 424] on div "Billing First Name" at bounding box center [728, 420] width 1425 height 36
click at [91, 464] on input "Billing Last Name" at bounding box center [72, 460] width 114 height 10
click at [230, 493] on div "Billing Country Billing Country" at bounding box center [728, 505] width 1425 height 36
click at [73, 498] on div "Billing Country Billing Country" at bounding box center [72, 499] width 114 height 24
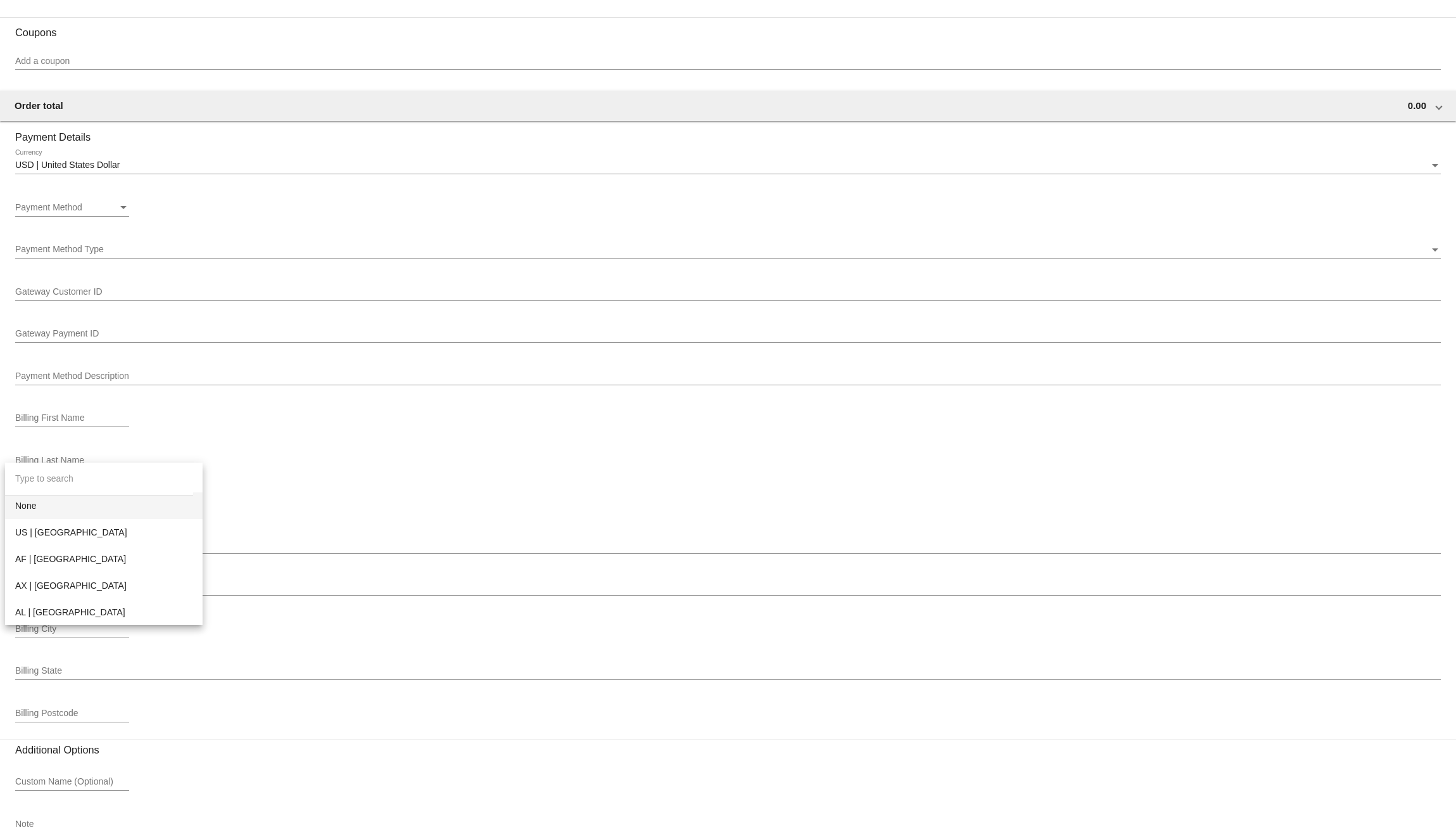
click at [290, 489] on div at bounding box center [728, 413] width 1456 height 827
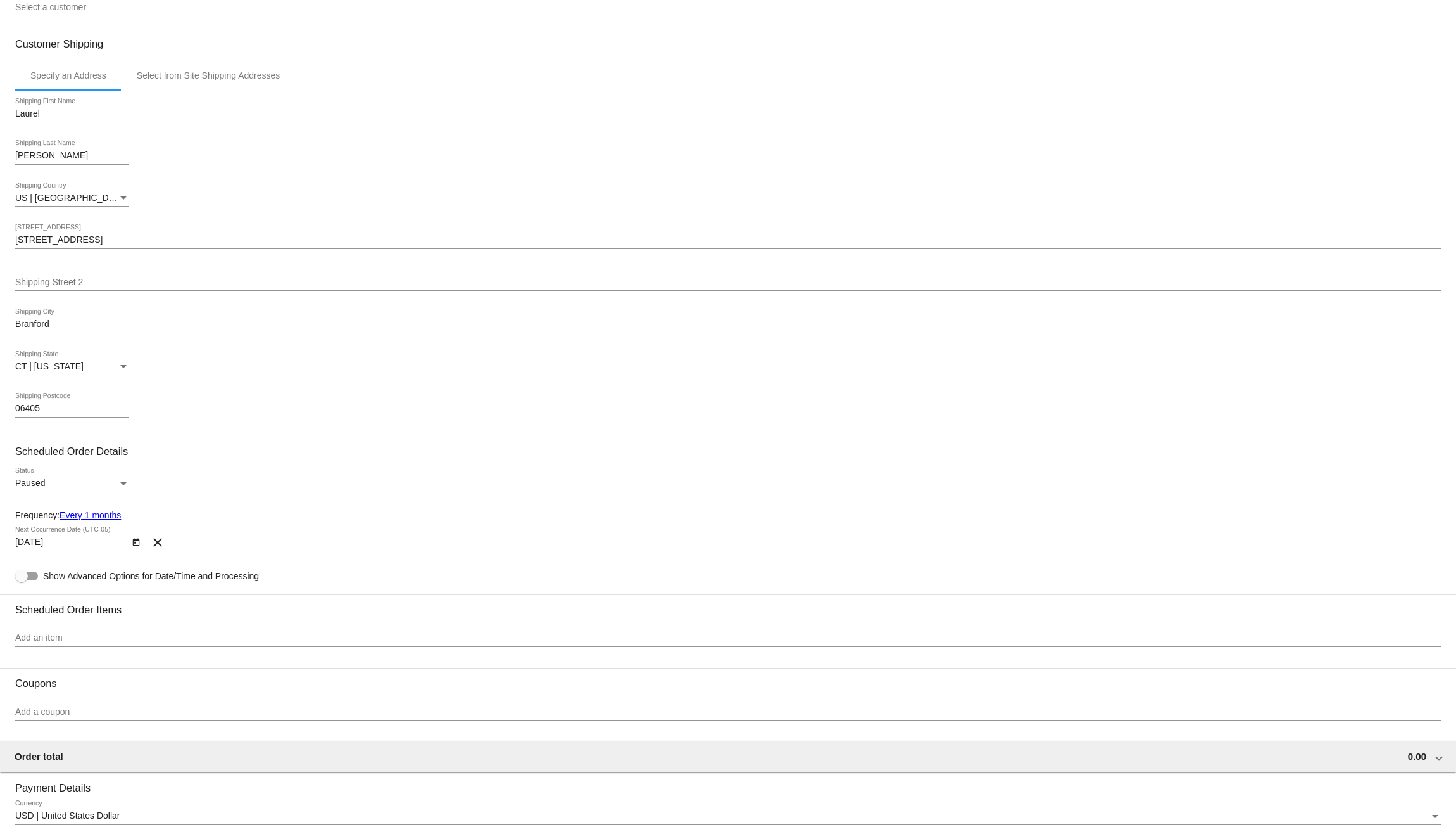
scroll to position [148, 0]
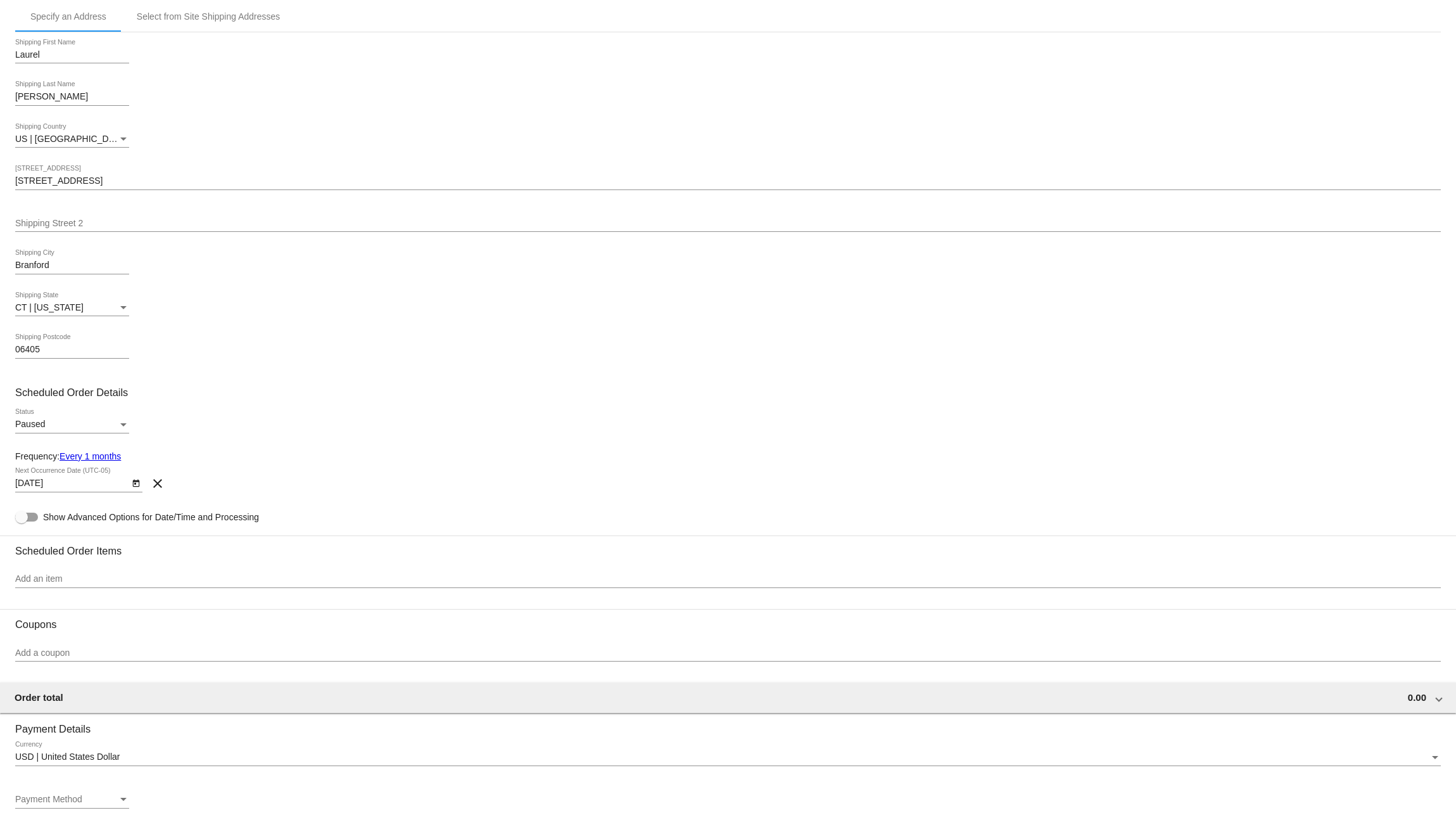
drag, startPoint x: 11, startPoint y: 396, endPoint x: 50, endPoint y: 424, distance: 48.0
click at [50, 424] on mat-card "Customer 6798965(): Laurel Lopossa pumpkinlaurels@gmail.com Select a customer C…" at bounding box center [728, 692] width 1456 height 1593
click at [204, 416] on div "Paused Status" at bounding box center [728, 426] width 1425 height 36
drag, startPoint x: 11, startPoint y: 393, endPoint x: 150, endPoint y: 502, distance: 176.6
click at [150, 502] on mat-card "Customer 6798965(): Laurel Lopossa pumpkinlaurels@gmail.com Select a customer C…" at bounding box center [728, 692] width 1456 height 1593
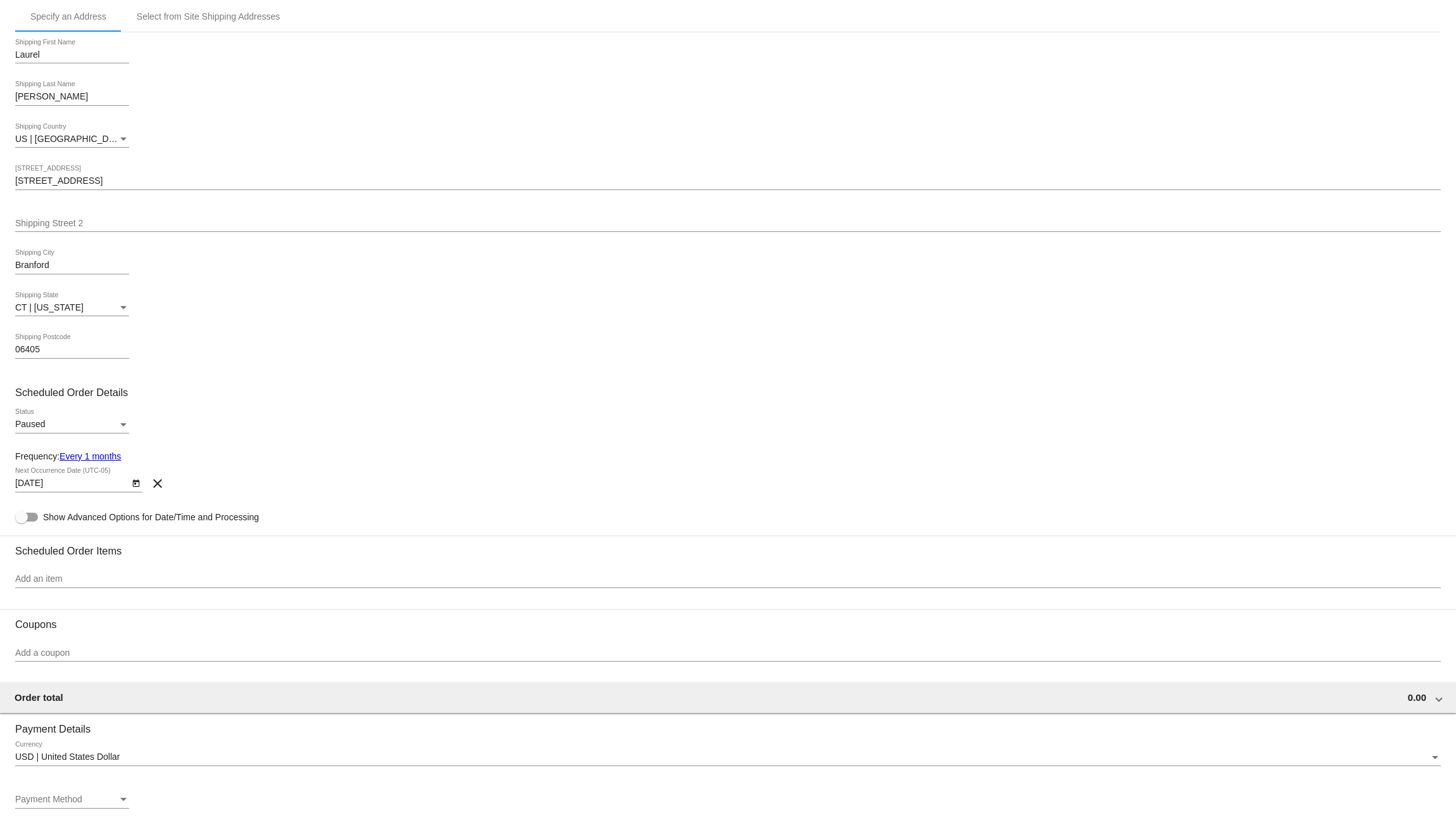
click at [270, 416] on div "Paused Status" at bounding box center [728, 426] width 1425 height 36
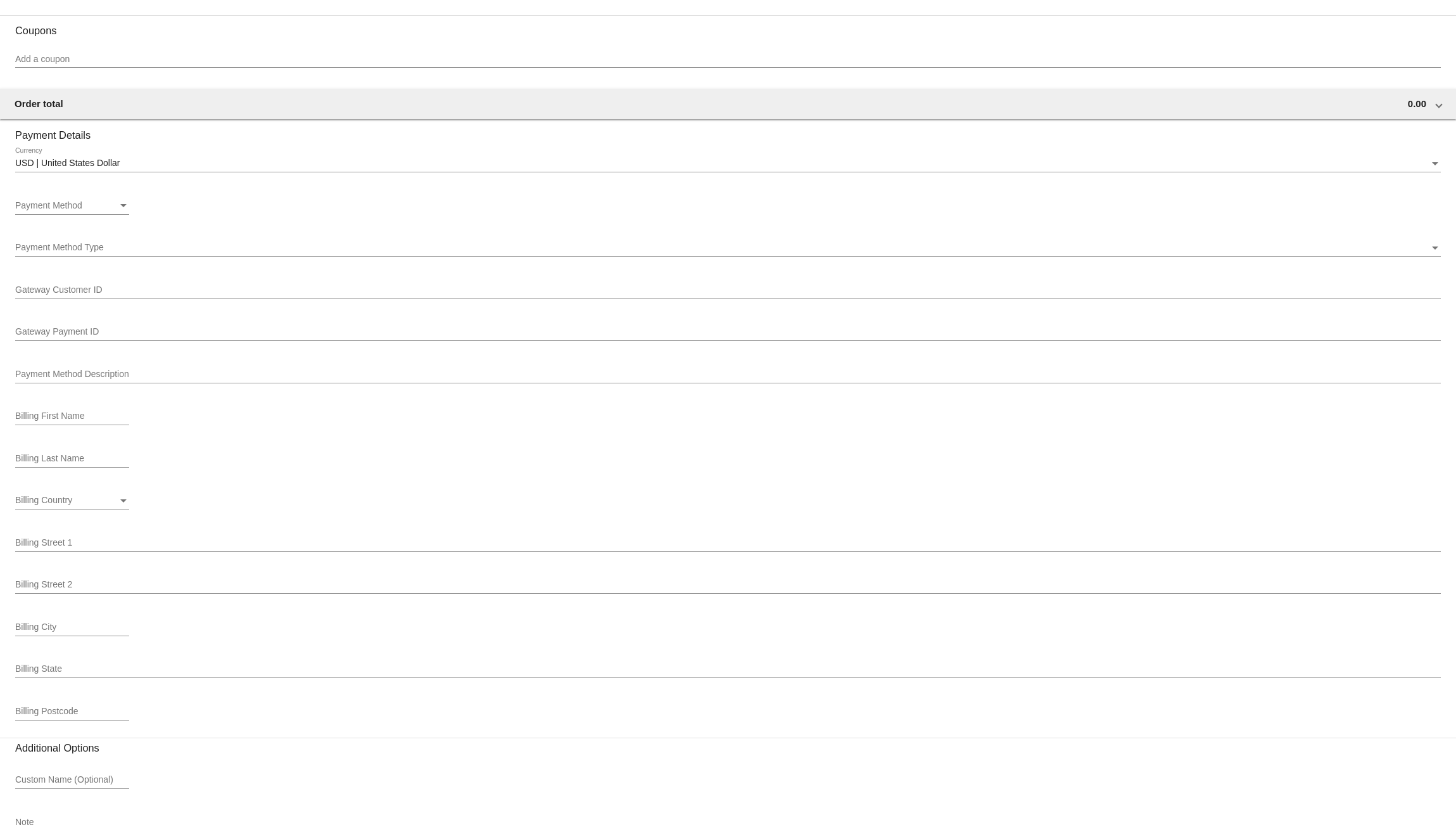
scroll to position [815, 0]
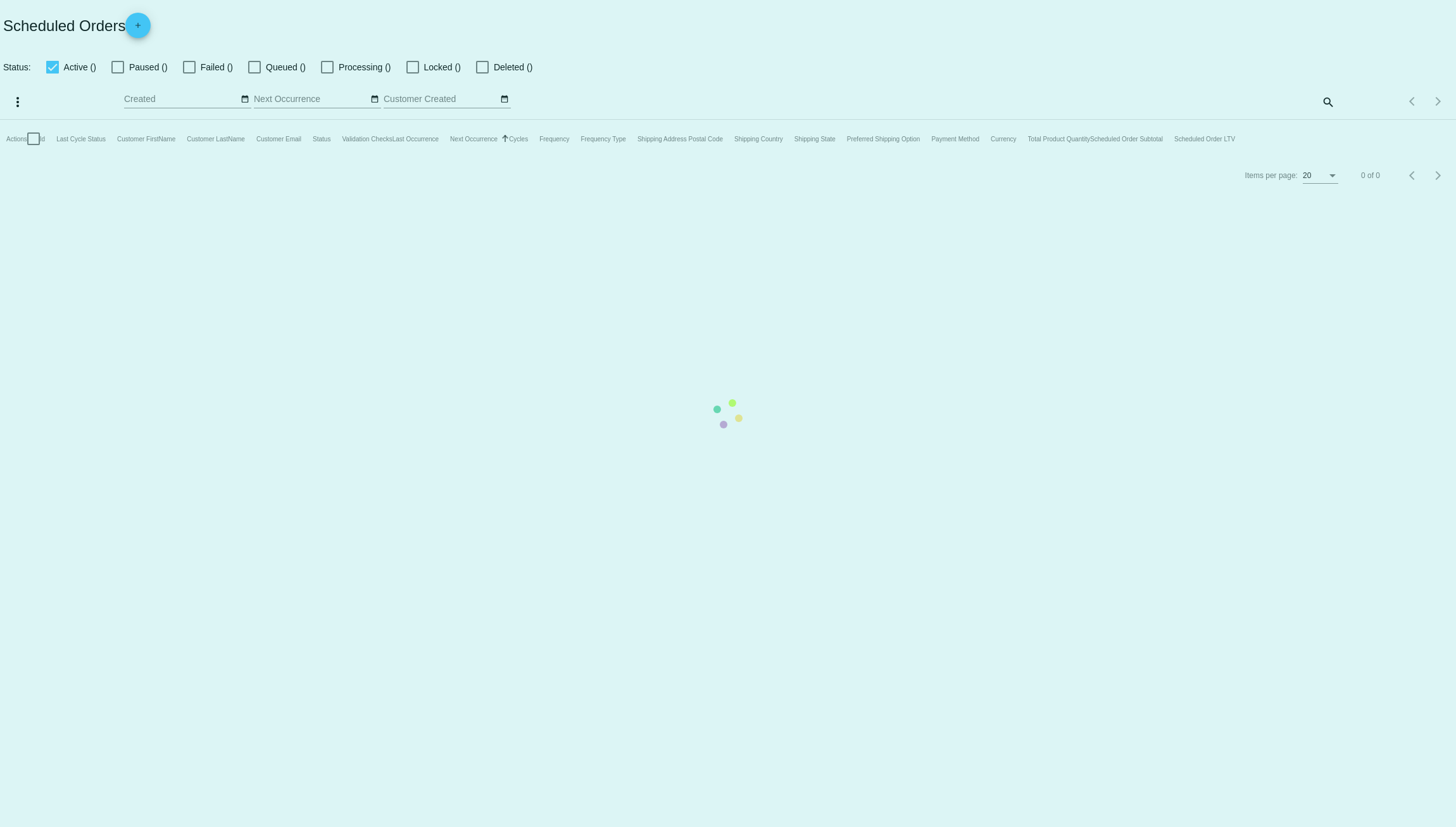
checkbox input "true"
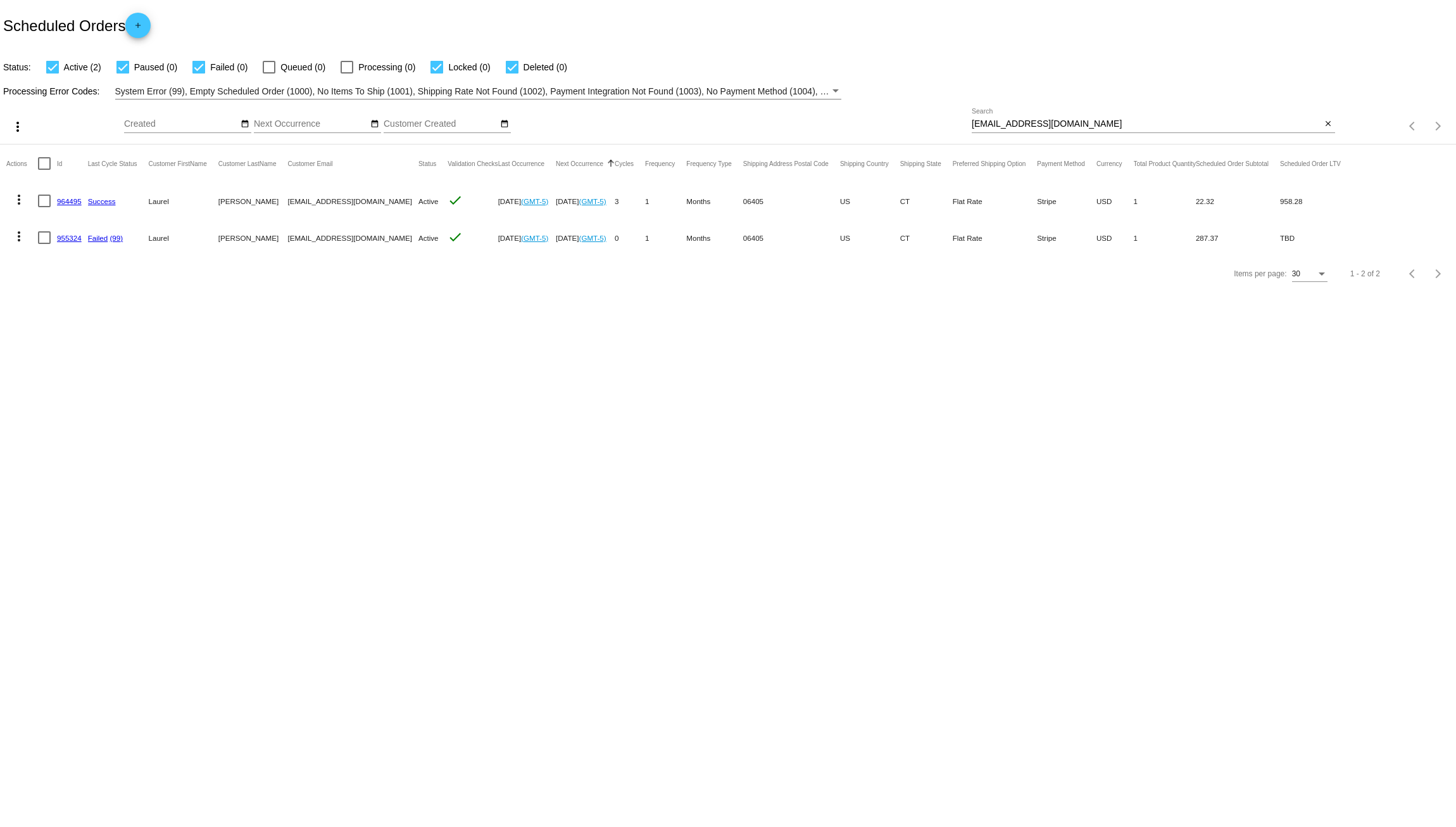
click at [20, 200] on mat-icon "more_vert" at bounding box center [19, 199] width 15 height 15
click at [357, 413] on div at bounding box center [728, 413] width 1456 height 827
